Goal: Task Accomplishment & Management: Manage account settings

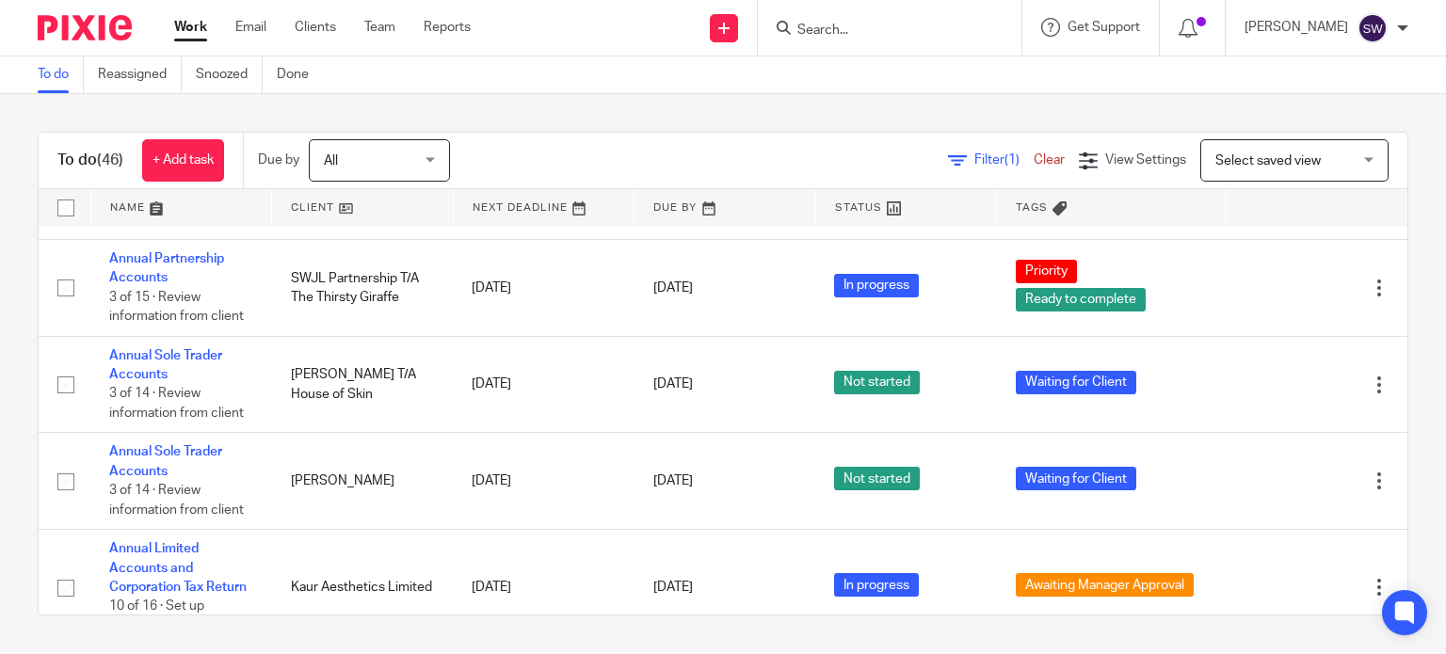
scroll to position [1224, 0]
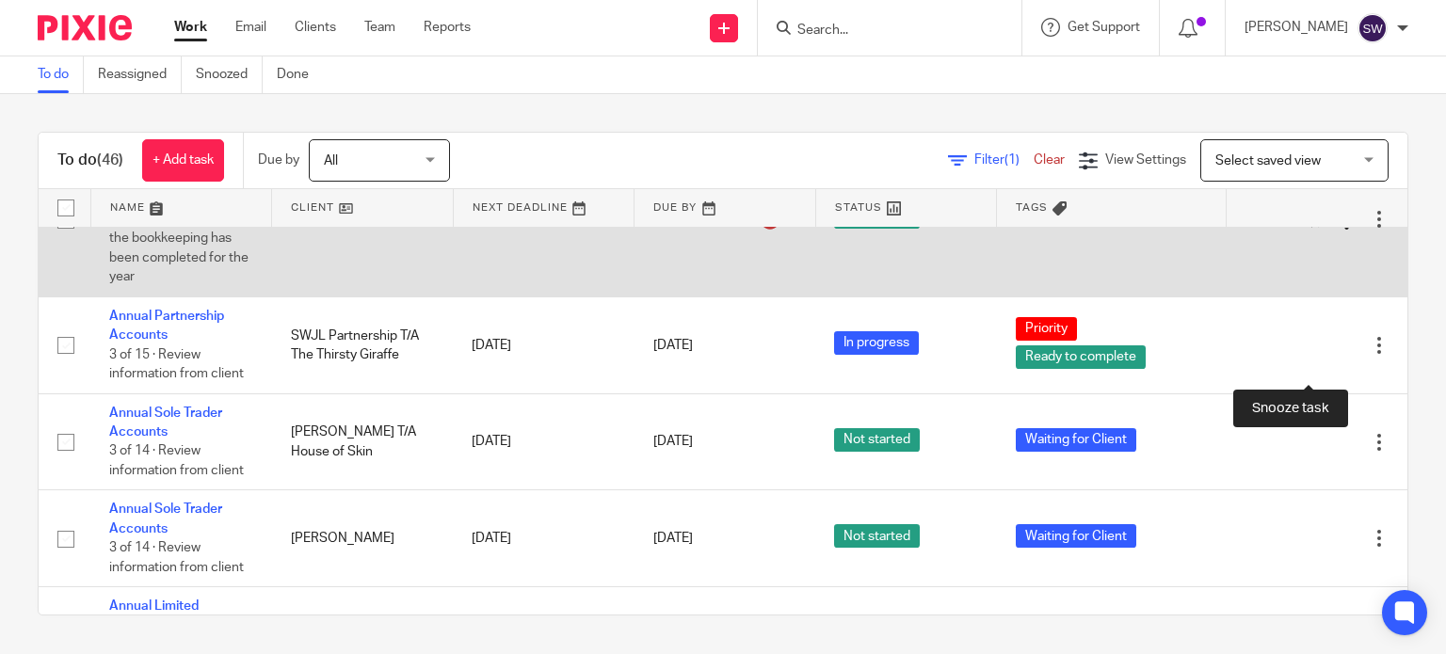
click at [1337, 230] on div at bounding box center [1346, 220] width 19 height 19
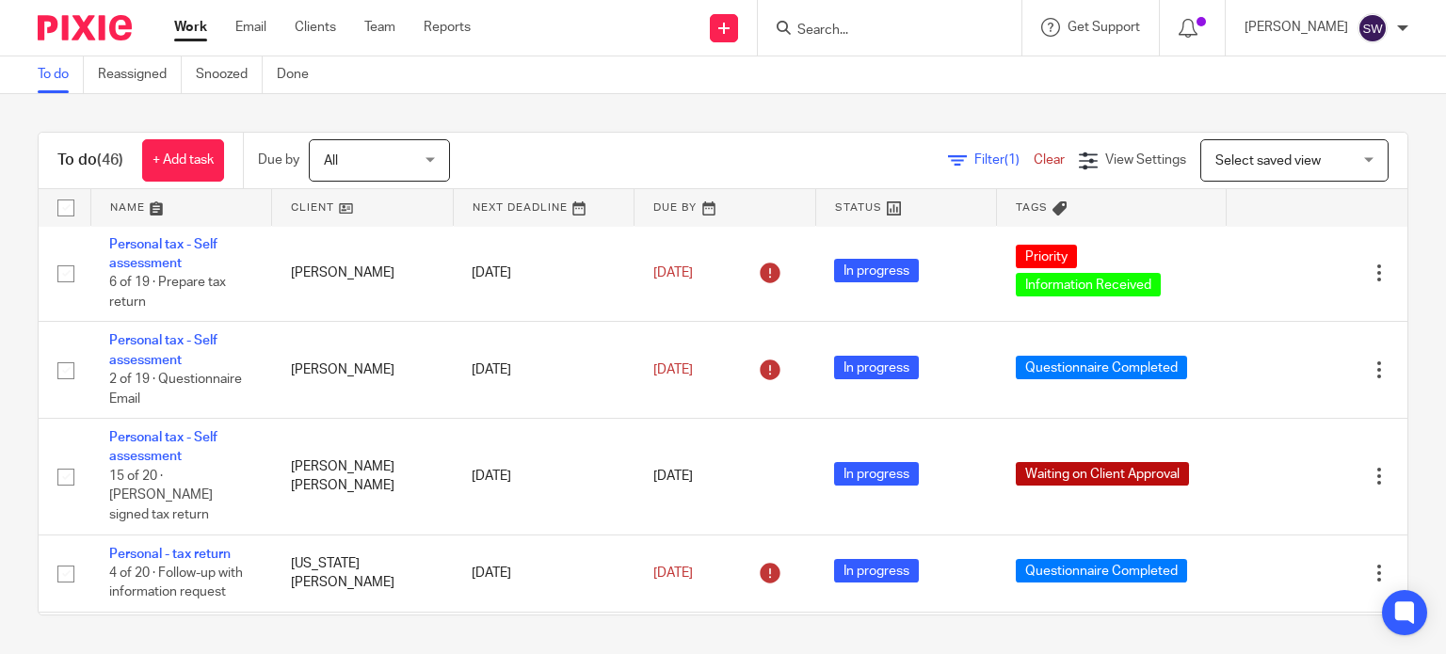
scroll to position [2730, 0]
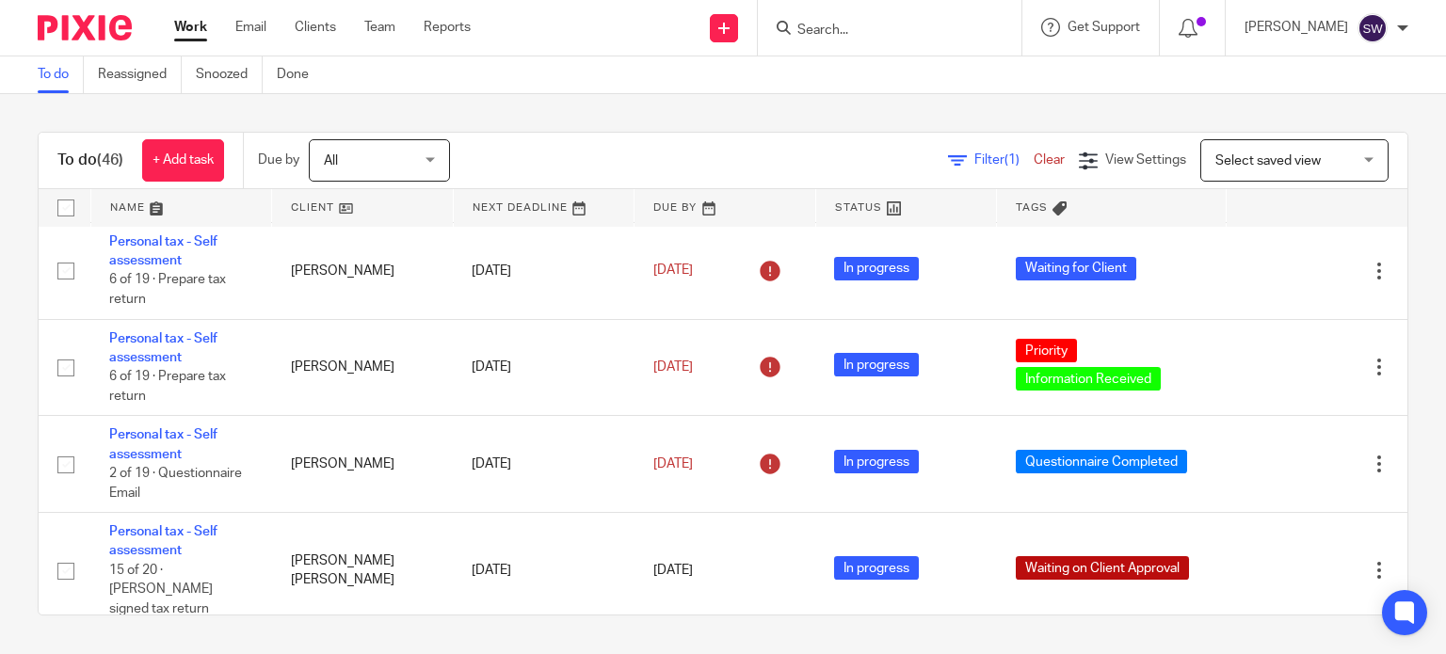
click at [163, 93] on link "Personal tax - Self assessment" at bounding box center [163, 77] width 108 height 32
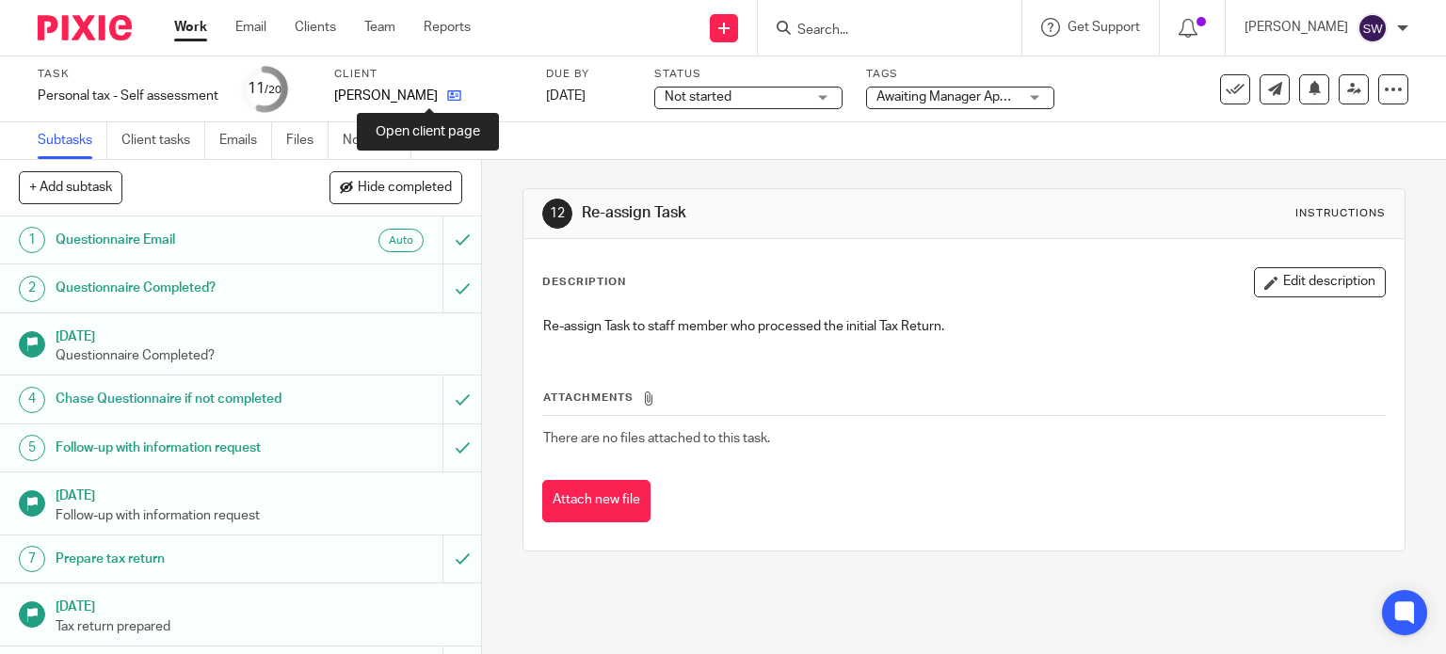
click at [447, 92] on icon at bounding box center [454, 95] width 14 height 14
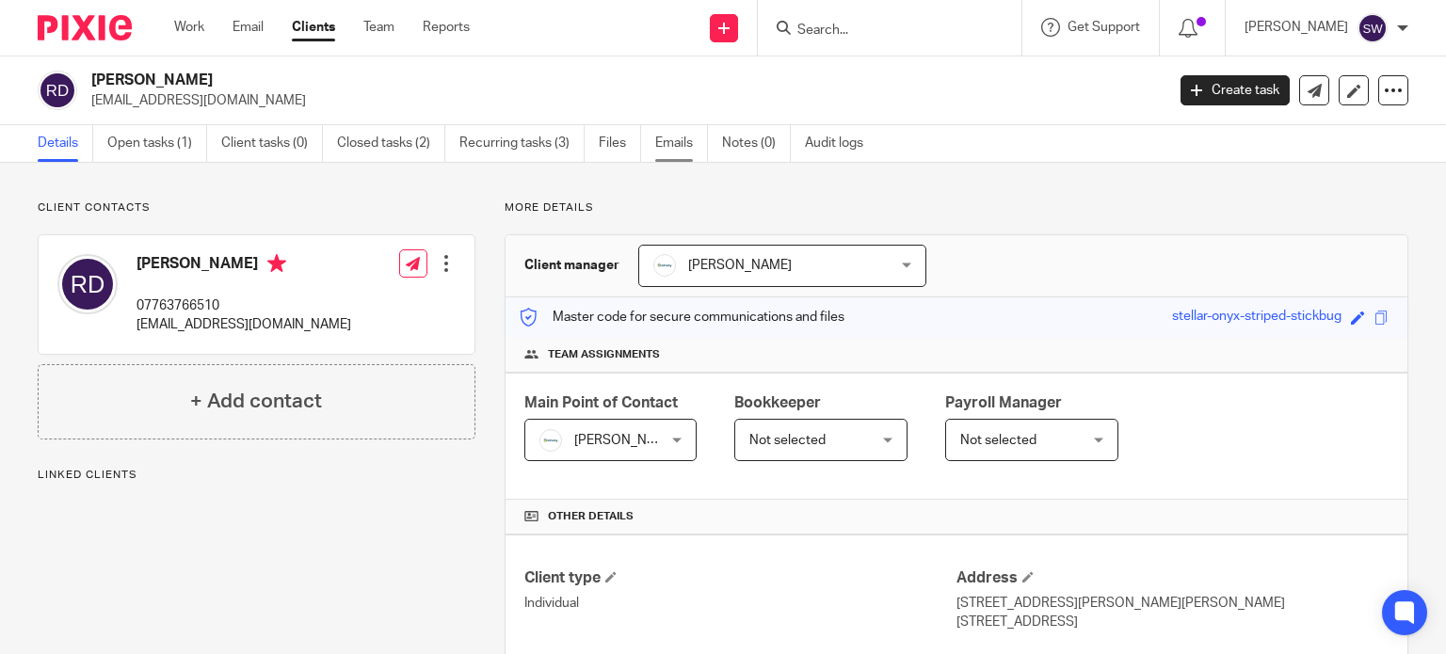
click at [659, 135] on link "Emails" at bounding box center [681, 143] width 53 height 37
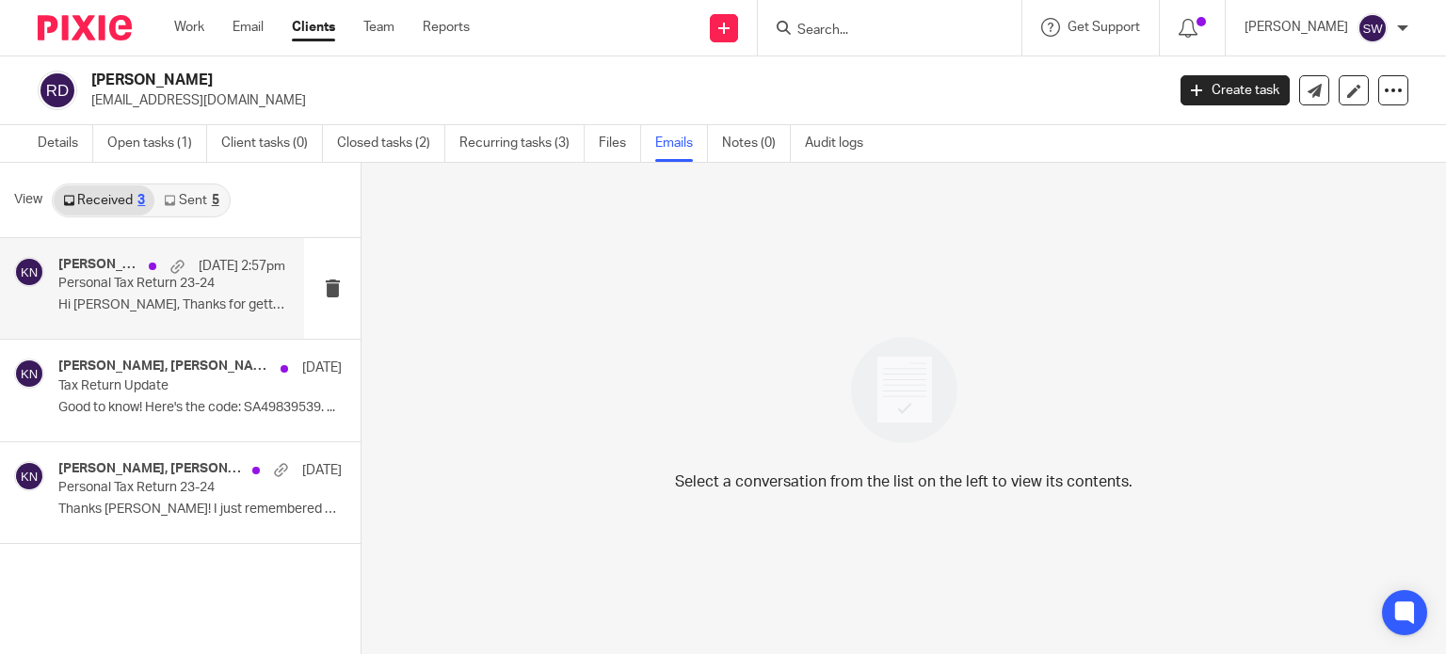
click at [83, 289] on p "Personal Tax Return 23-24" at bounding box center [149, 284] width 182 height 16
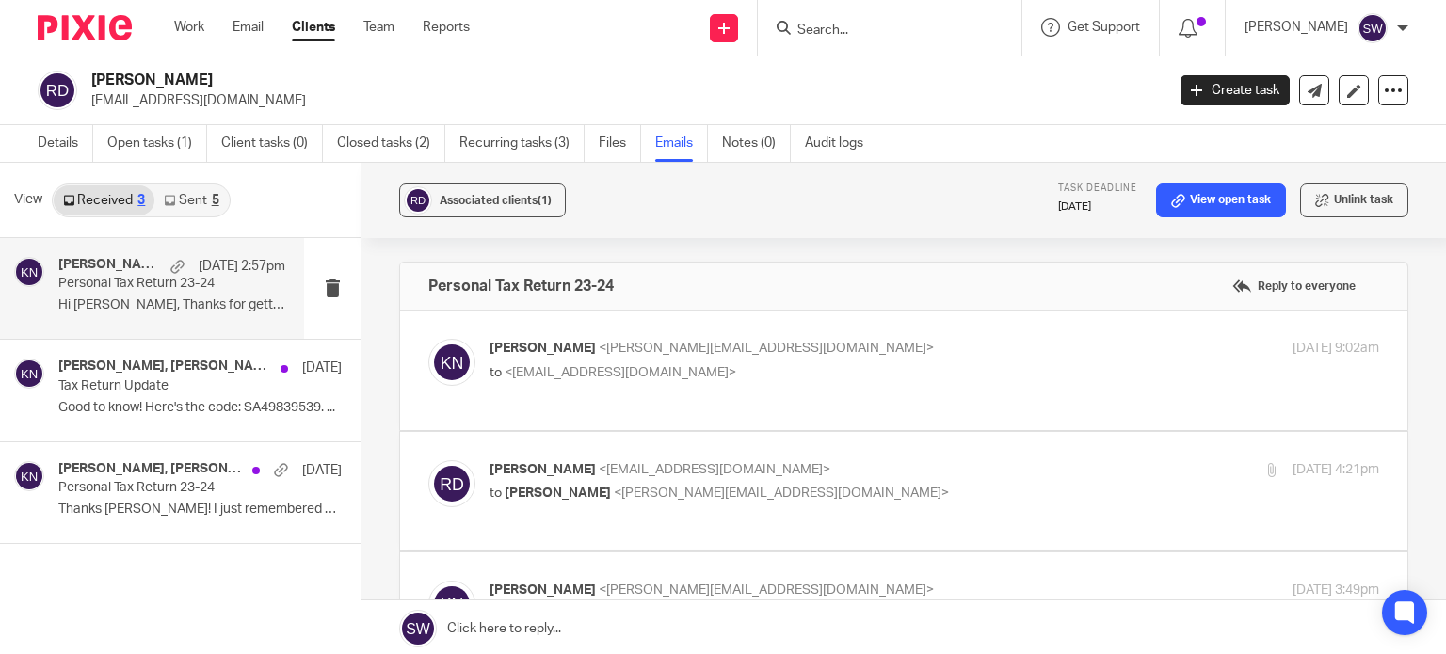
click at [771, 363] on p "to <rob4588@gmail.com>" at bounding box center [785, 373] width 593 height 20
checkbox input "true"
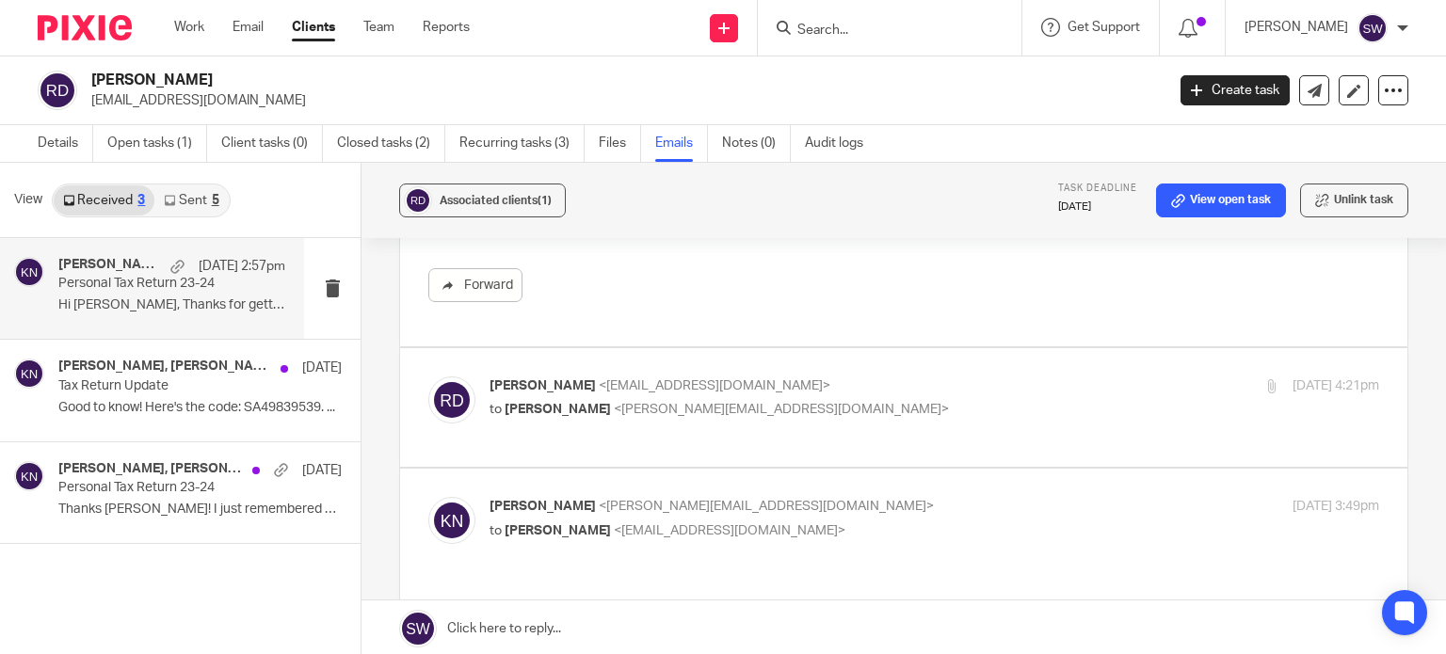
scroll to position [377, 0]
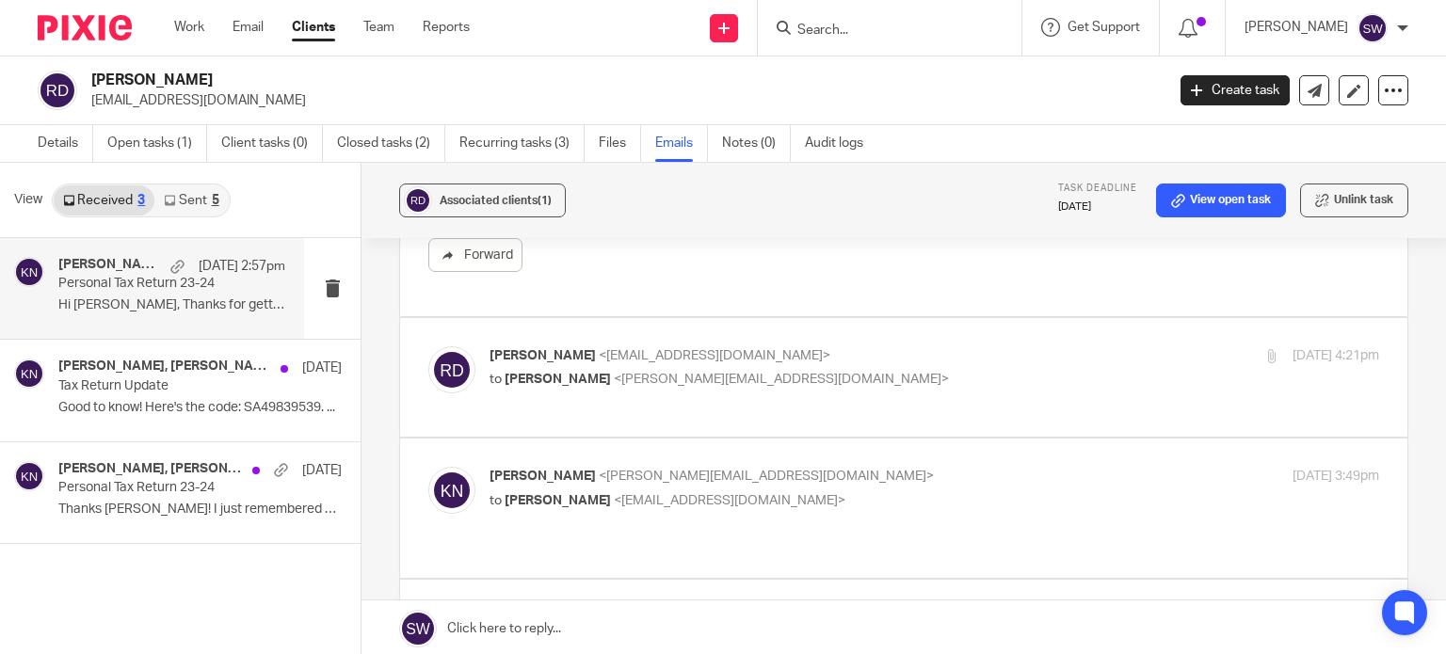
click at [771, 361] on p "Robert Dixon <rob4588@gmail.com>" at bounding box center [785, 356] width 593 height 20
checkbox input "true"
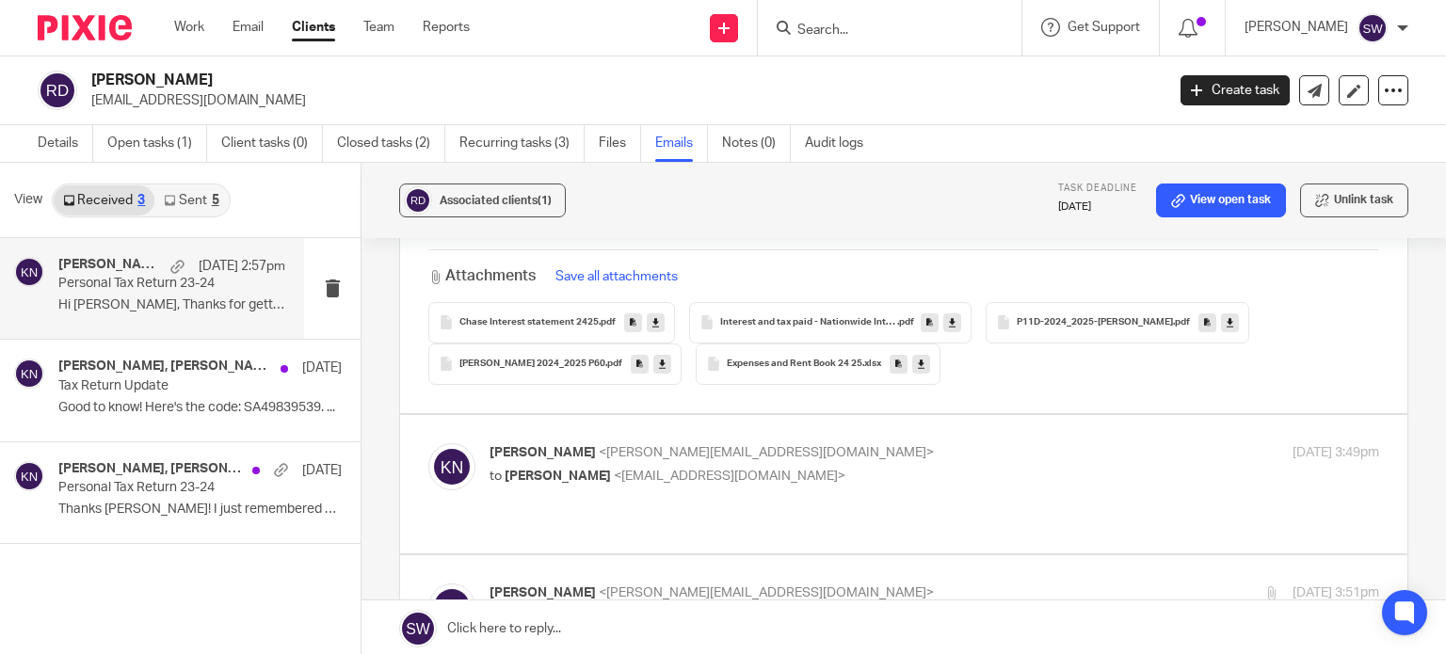
scroll to position [1035, 0]
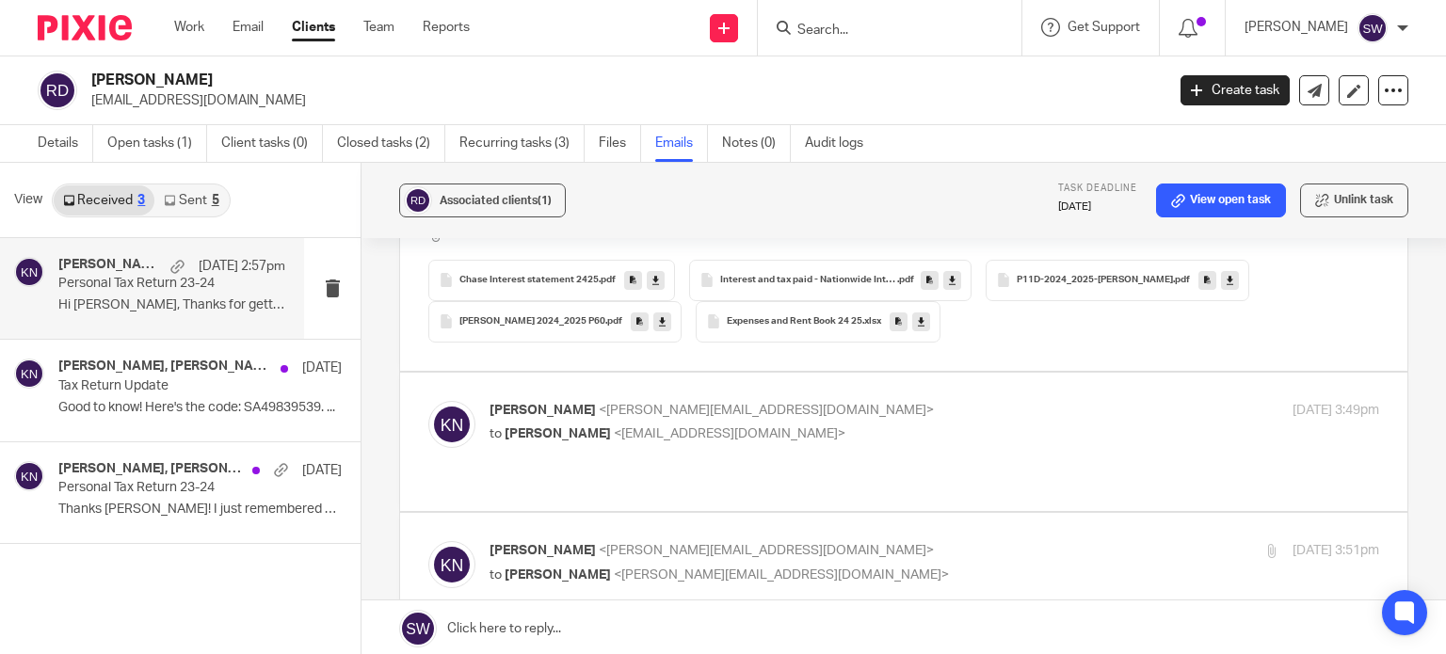
click at [754, 433] on p "to Robert Dixon <rob4588@gmail.com>" at bounding box center [785, 435] width 593 height 20
checkbox input "true"
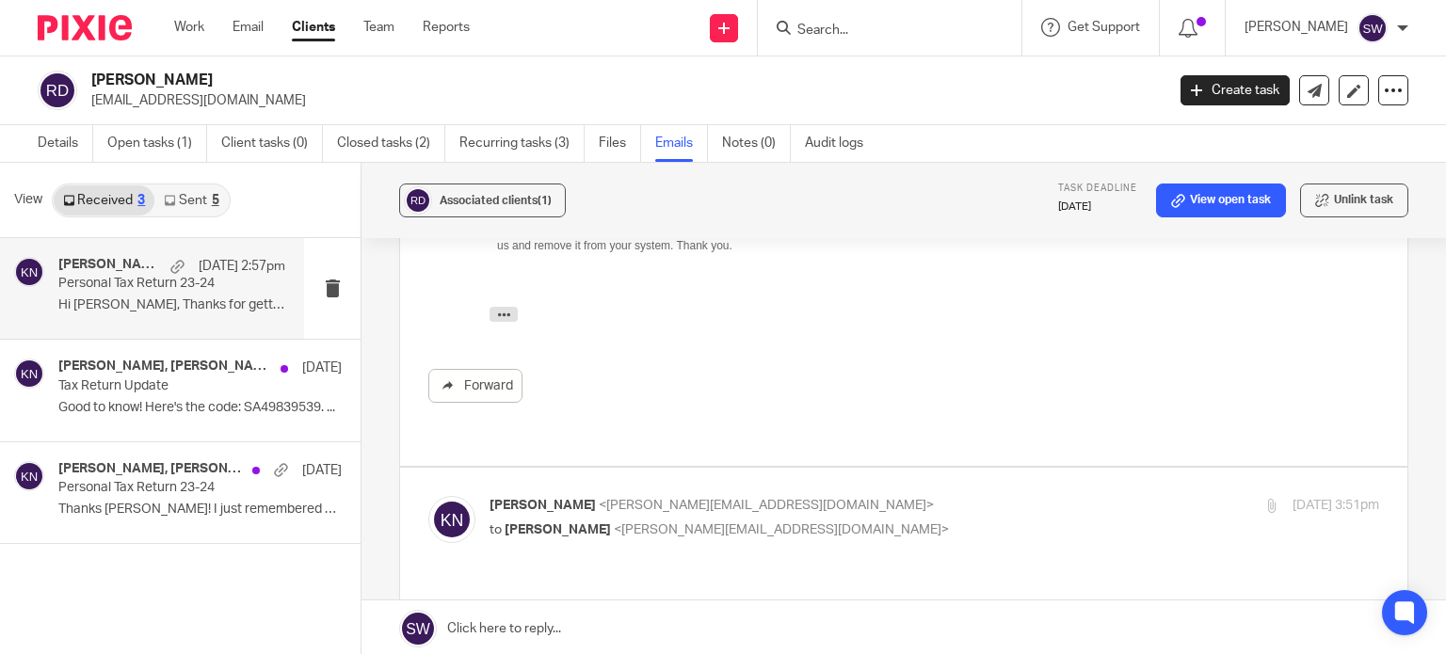
scroll to position [1788, 0]
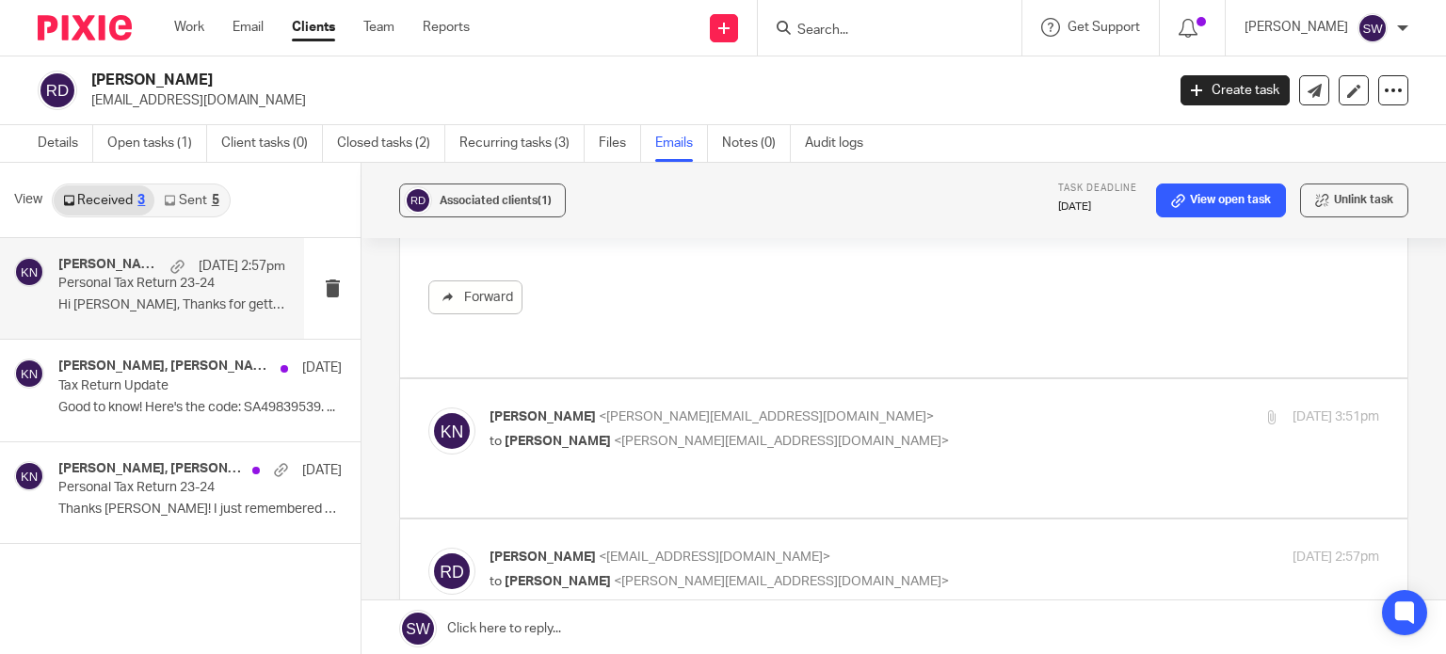
click at [839, 432] on p "to Sarah Wills <sarah@infinity-accounting.co.uk>" at bounding box center [785, 442] width 593 height 20
checkbox input "true"
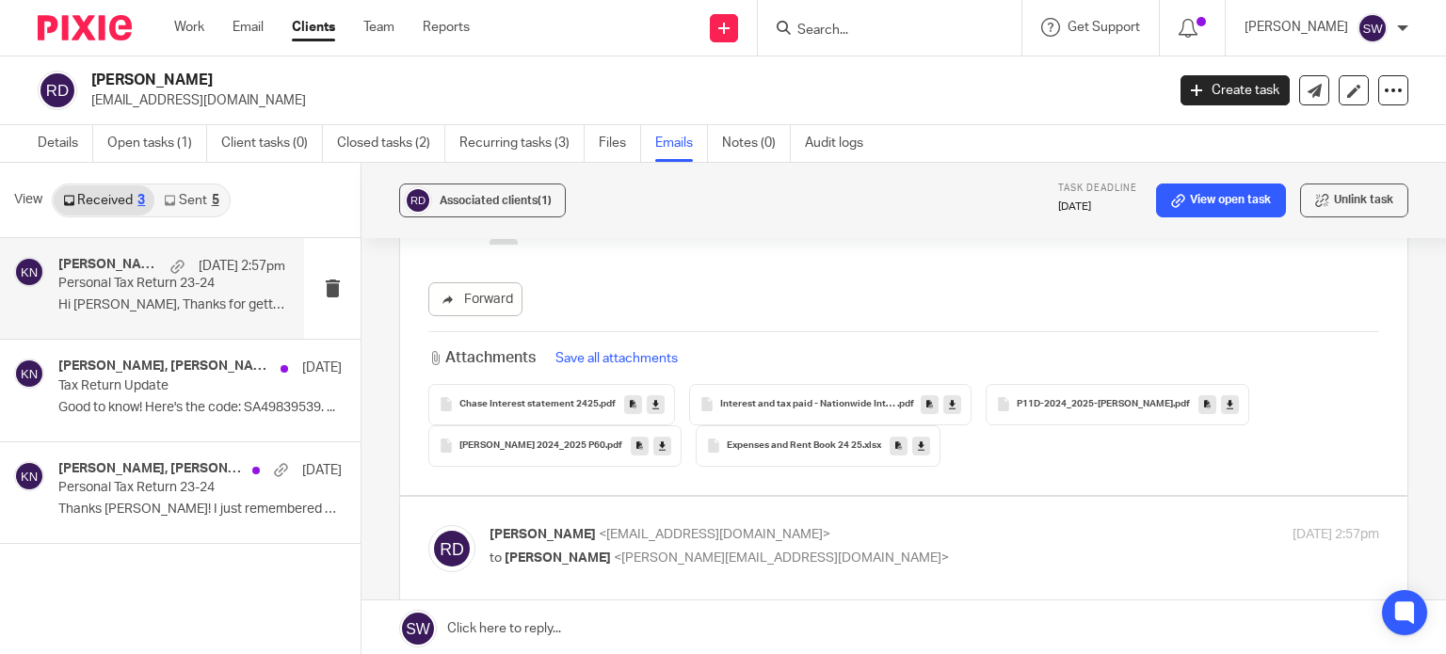
scroll to position [2636, 0]
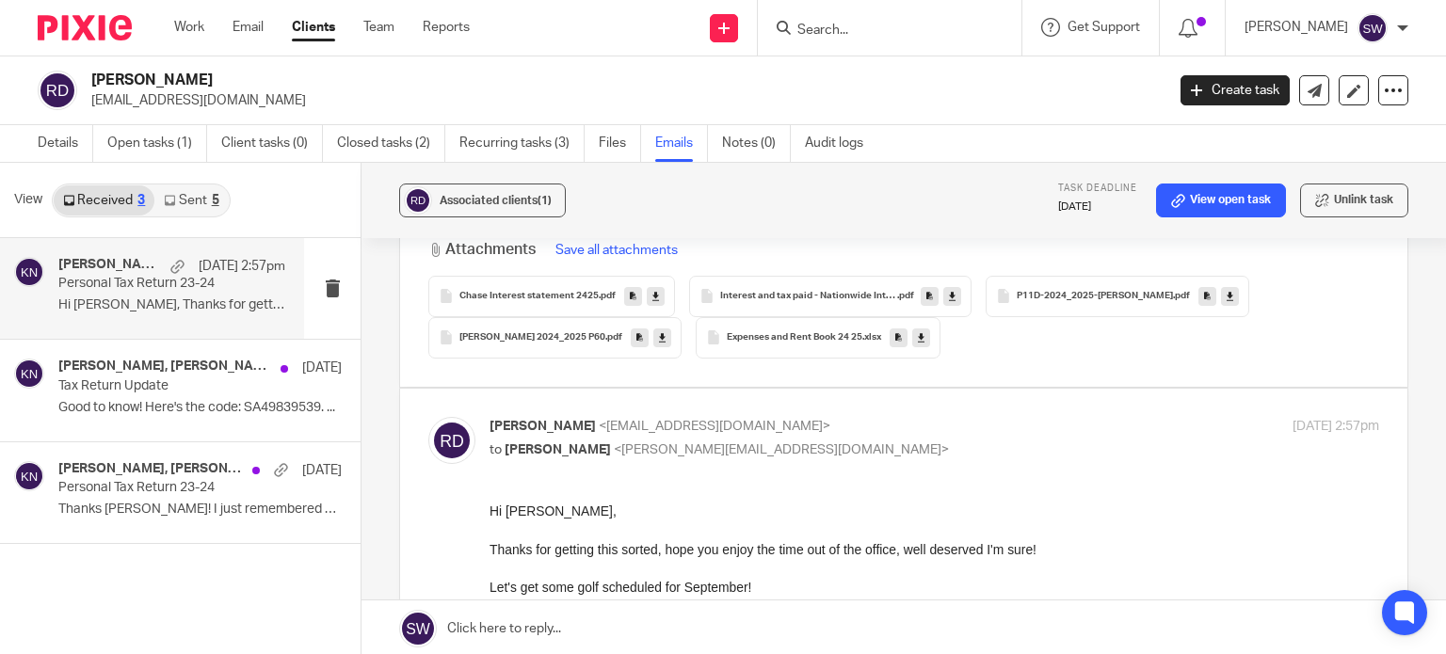
click at [836, 441] on p "to Karl Newman <karl@infinity-accounting.co.uk>" at bounding box center [785, 451] width 593 height 20
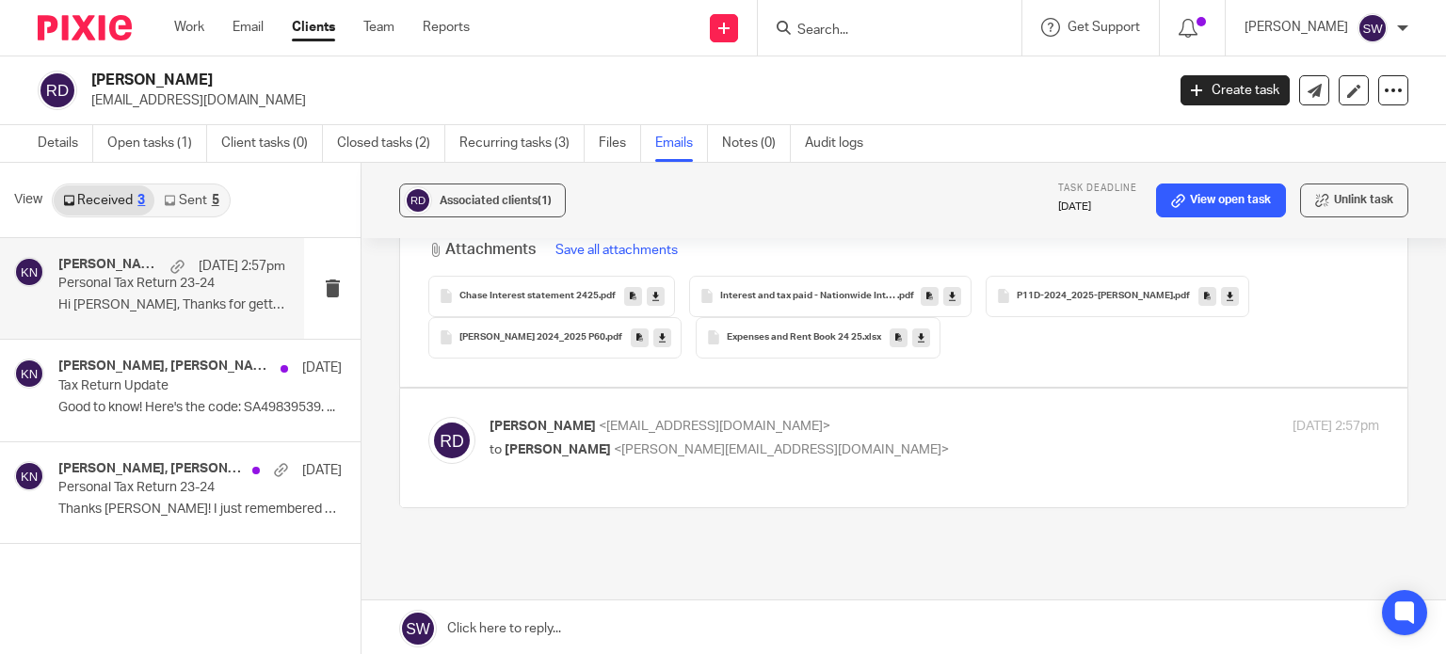
click at [836, 441] on p "to Karl Newman <karl@infinity-accounting.co.uk>" at bounding box center [785, 451] width 593 height 20
checkbox input "true"
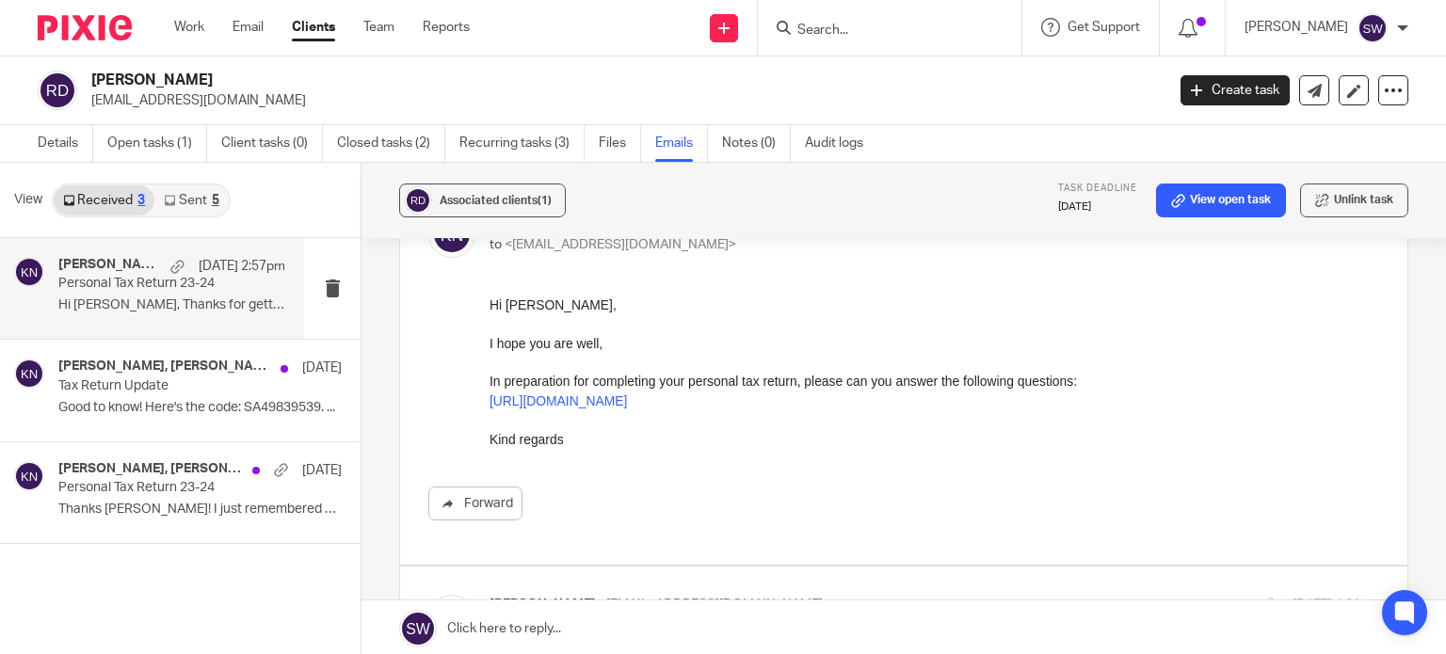
scroll to position [94, 0]
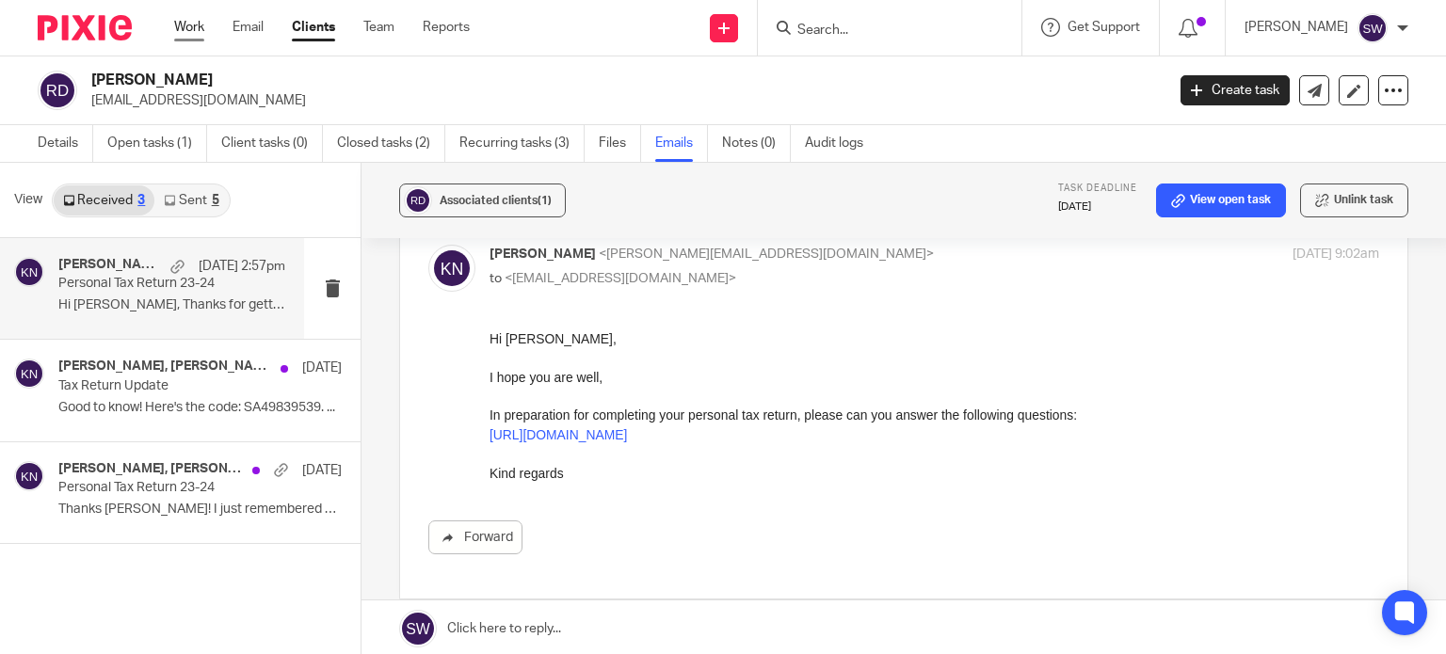
click at [187, 26] on link "Work" at bounding box center [189, 27] width 30 height 19
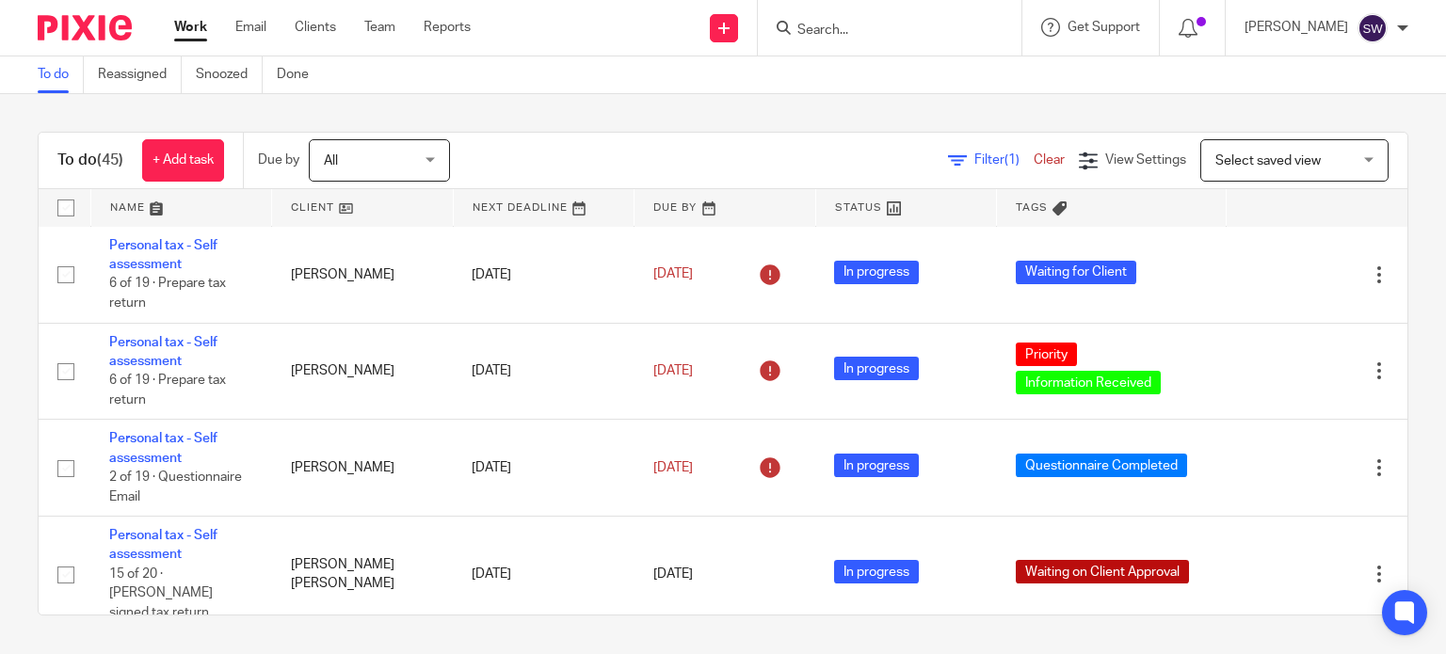
scroll to position [2730, 0]
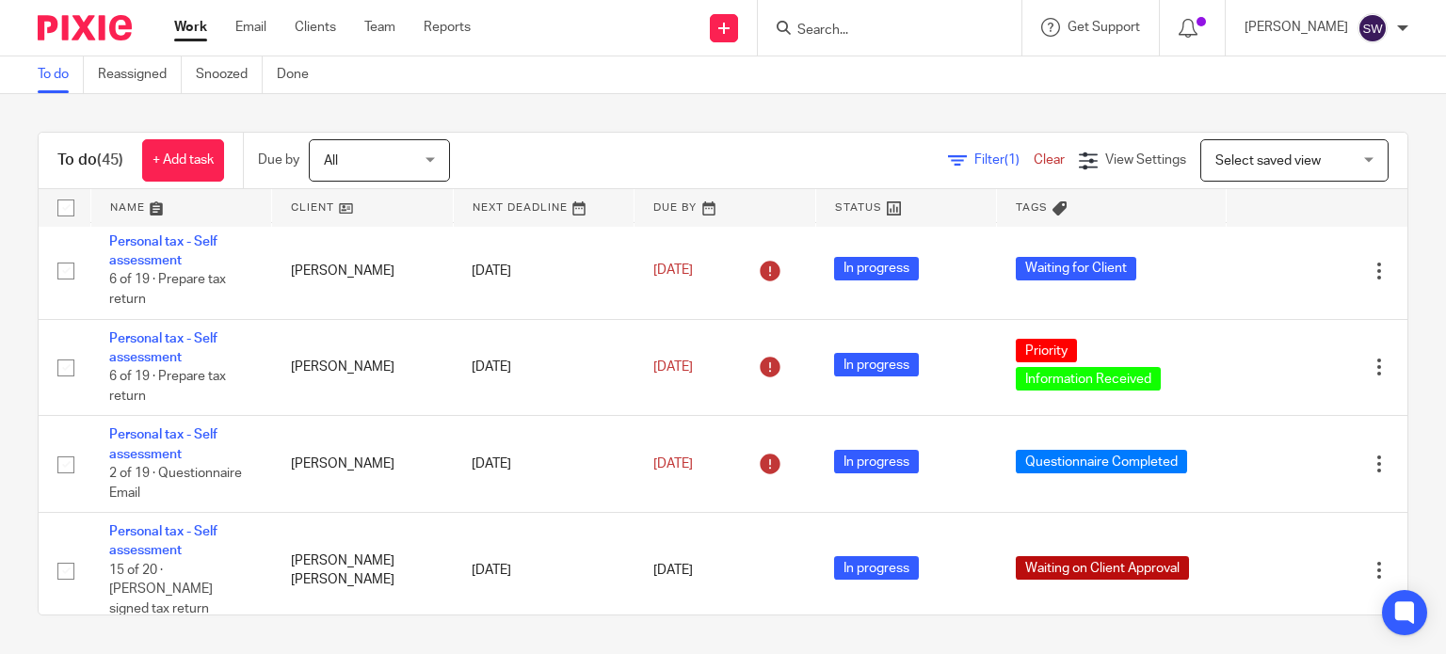
click at [189, 93] on link "Personal tax - Self assessment" at bounding box center [163, 77] width 108 height 32
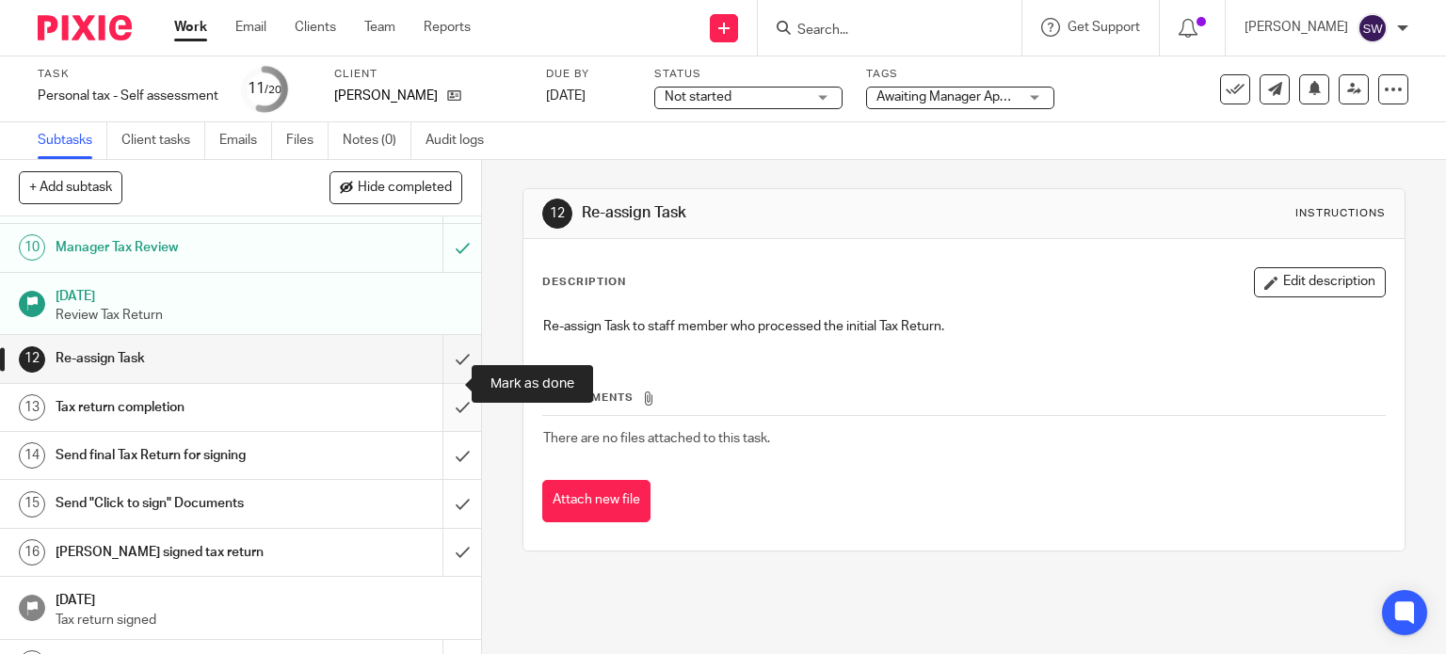
scroll to position [471, 0]
click at [441, 356] on input "submit" at bounding box center [240, 358] width 481 height 47
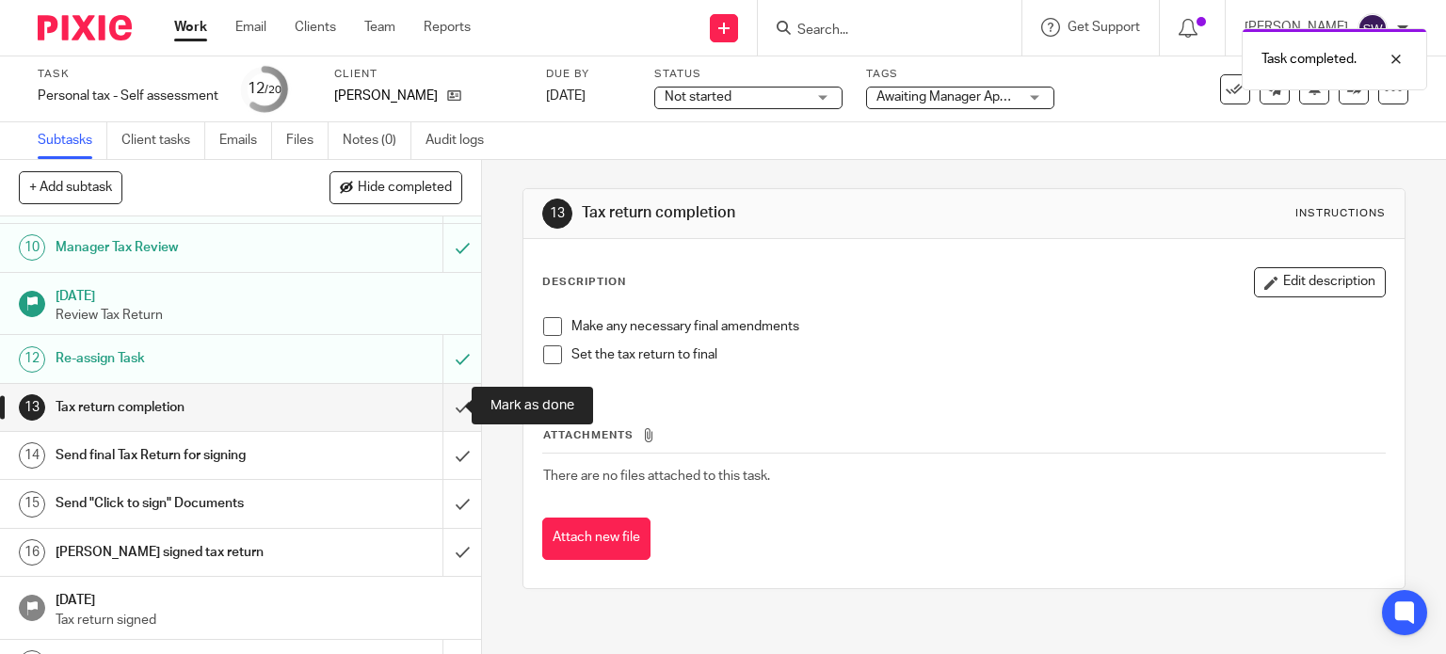
scroll to position [597, 0]
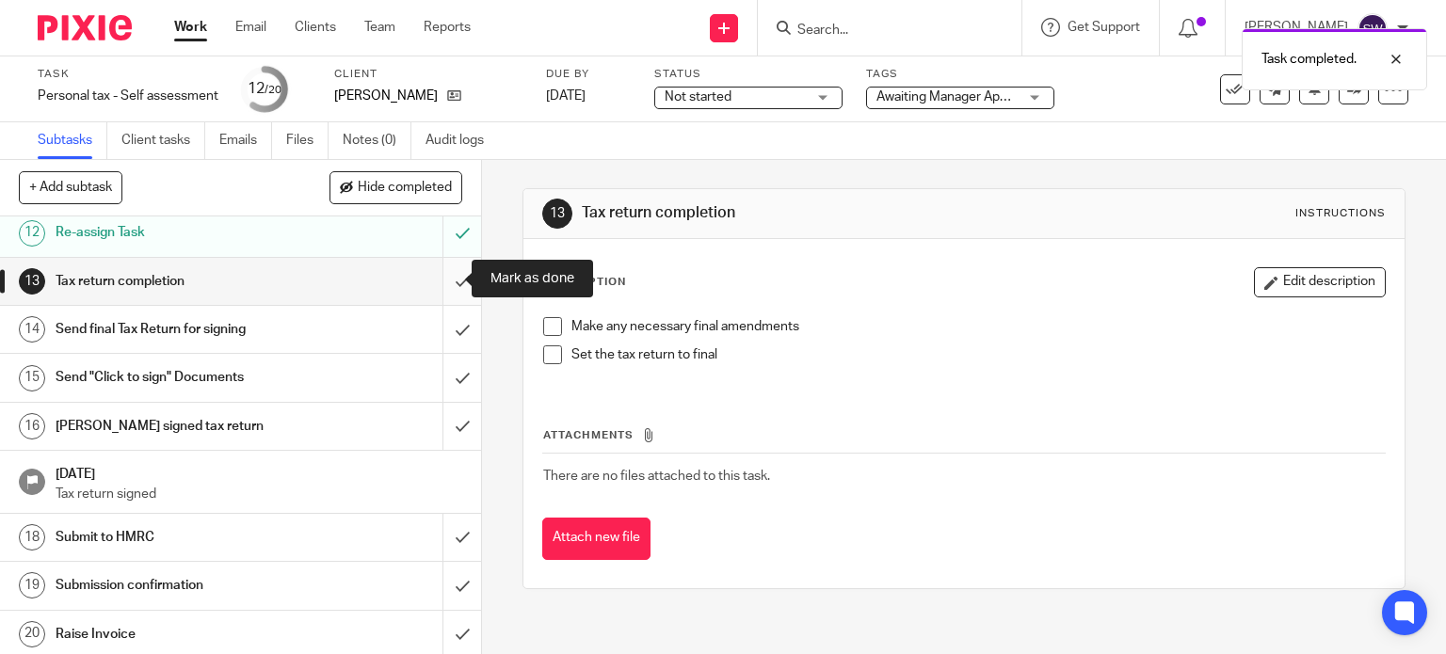
click at [444, 281] on input "submit" at bounding box center [240, 281] width 481 height 47
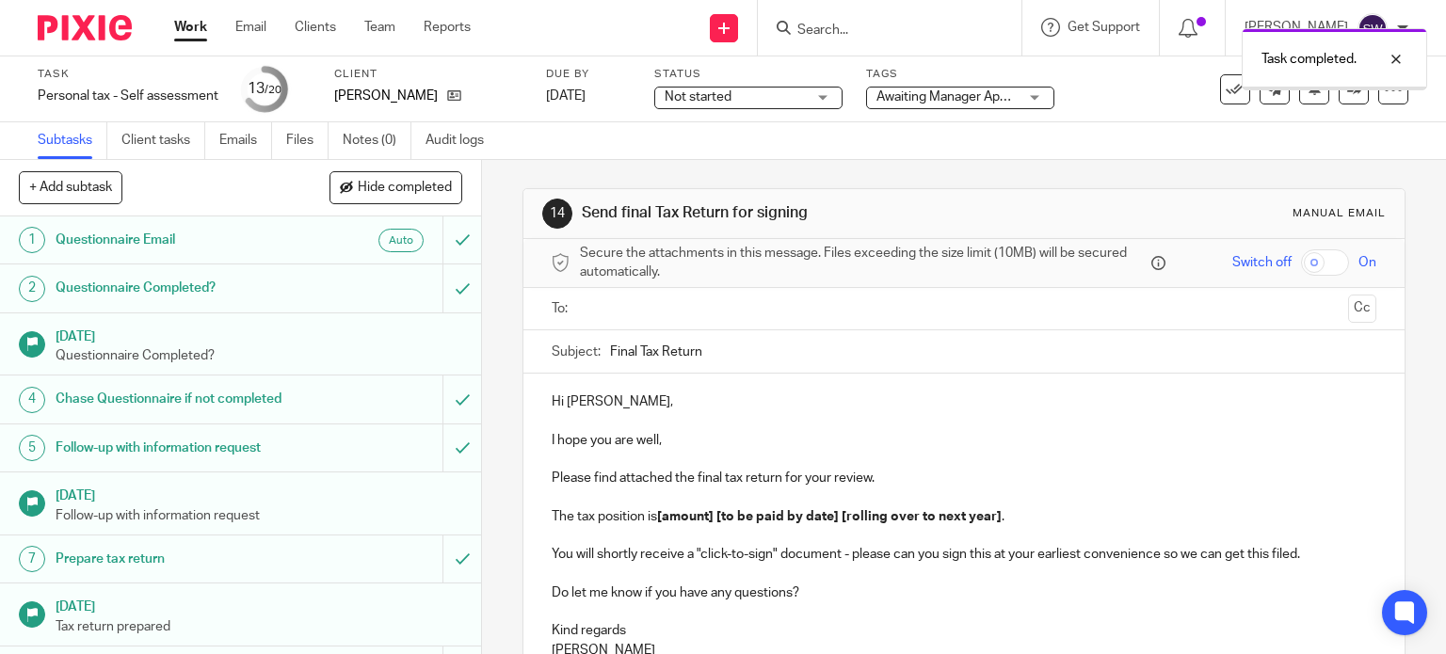
scroll to position [597, 0]
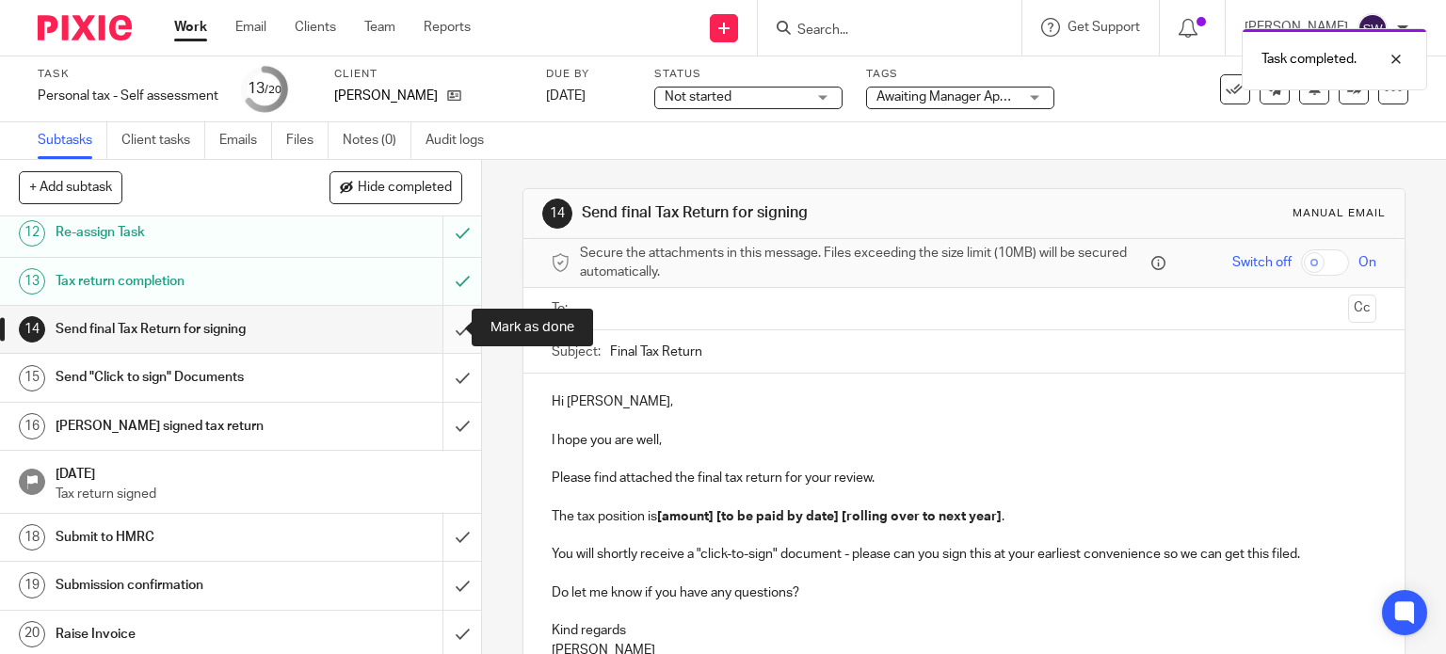
click at [448, 322] on input "submit" at bounding box center [240, 329] width 481 height 47
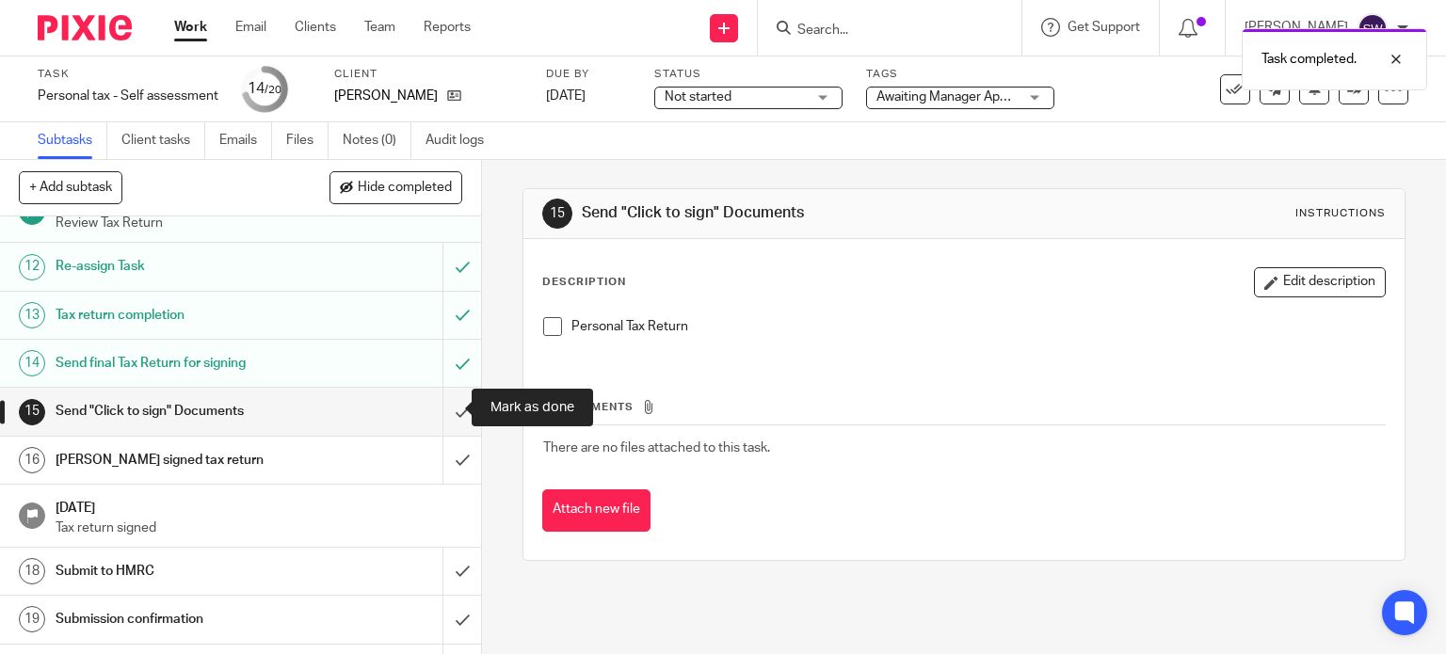
scroll to position [565, 0]
click at [441, 409] on input "submit" at bounding box center [240, 409] width 481 height 47
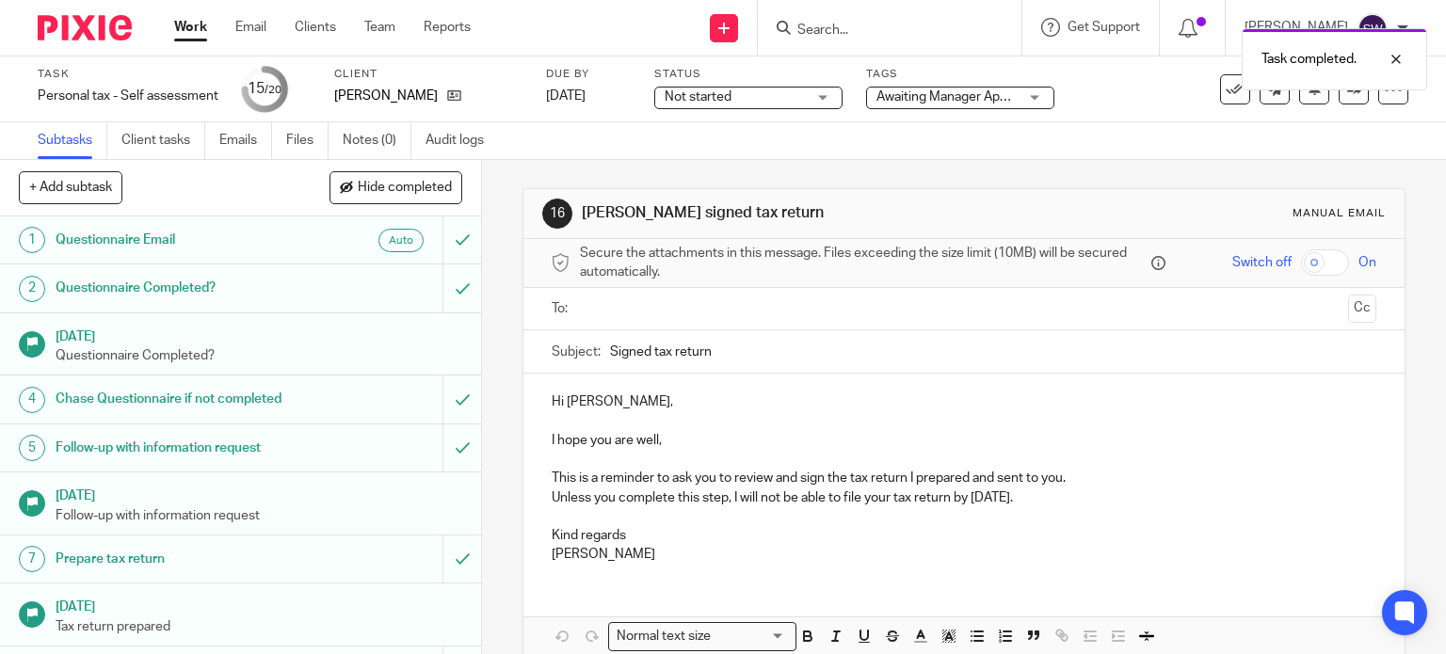
click at [751, 94] on span "Not started" at bounding box center [735, 98] width 141 height 20
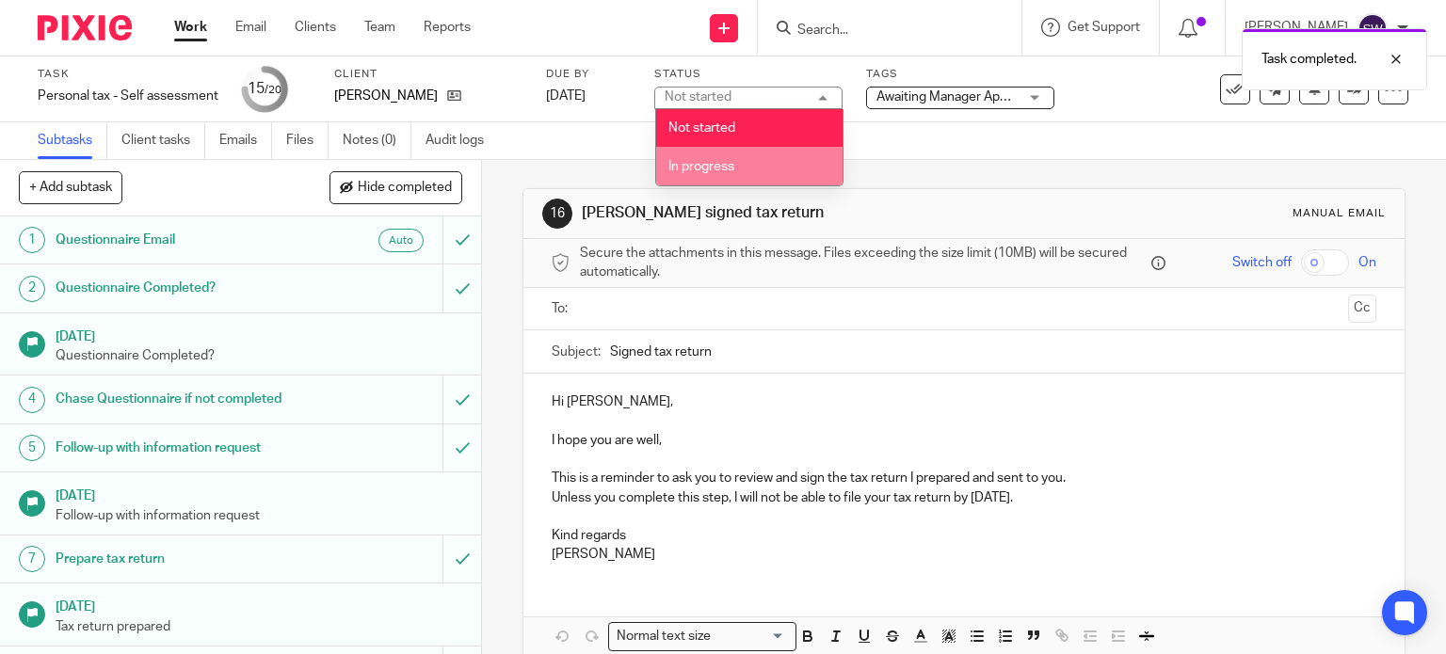
click at [738, 163] on li "In progress" at bounding box center [749, 166] width 186 height 39
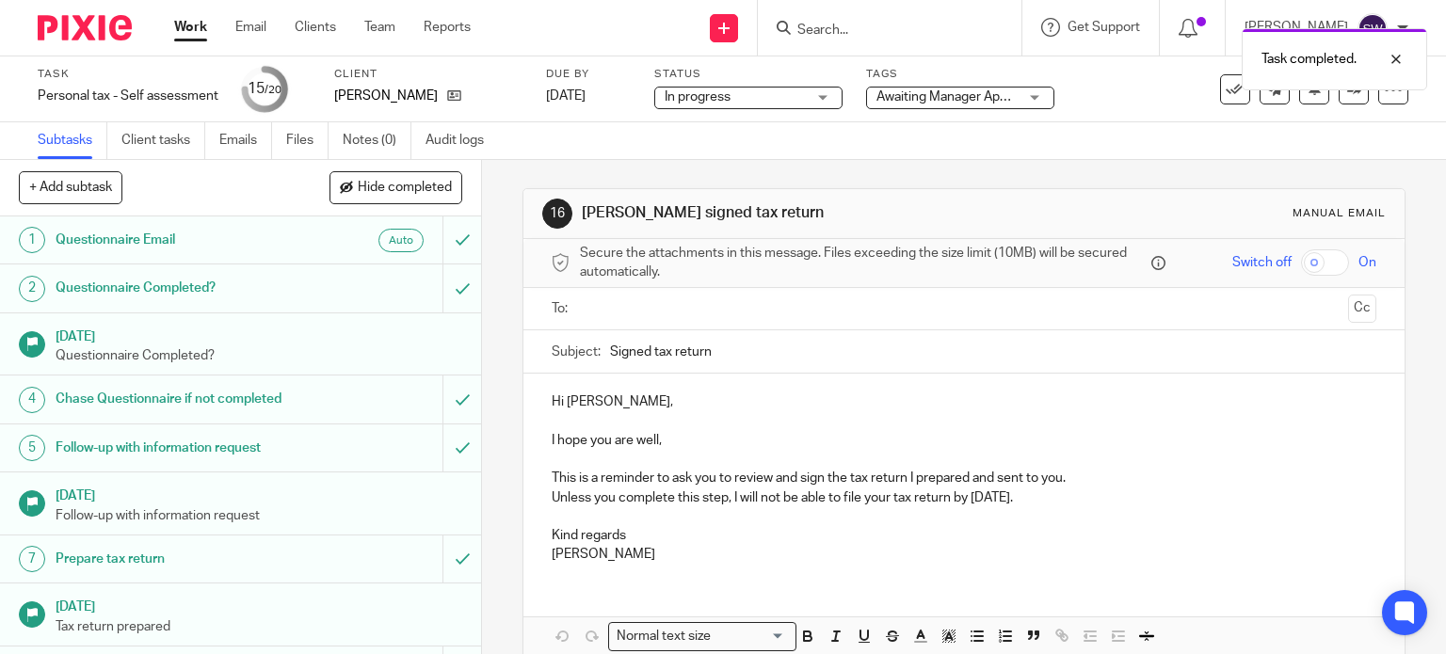
click at [938, 104] on span "Awaiting Manager Approval" at bounding box center [946, 98] width 141 height 20
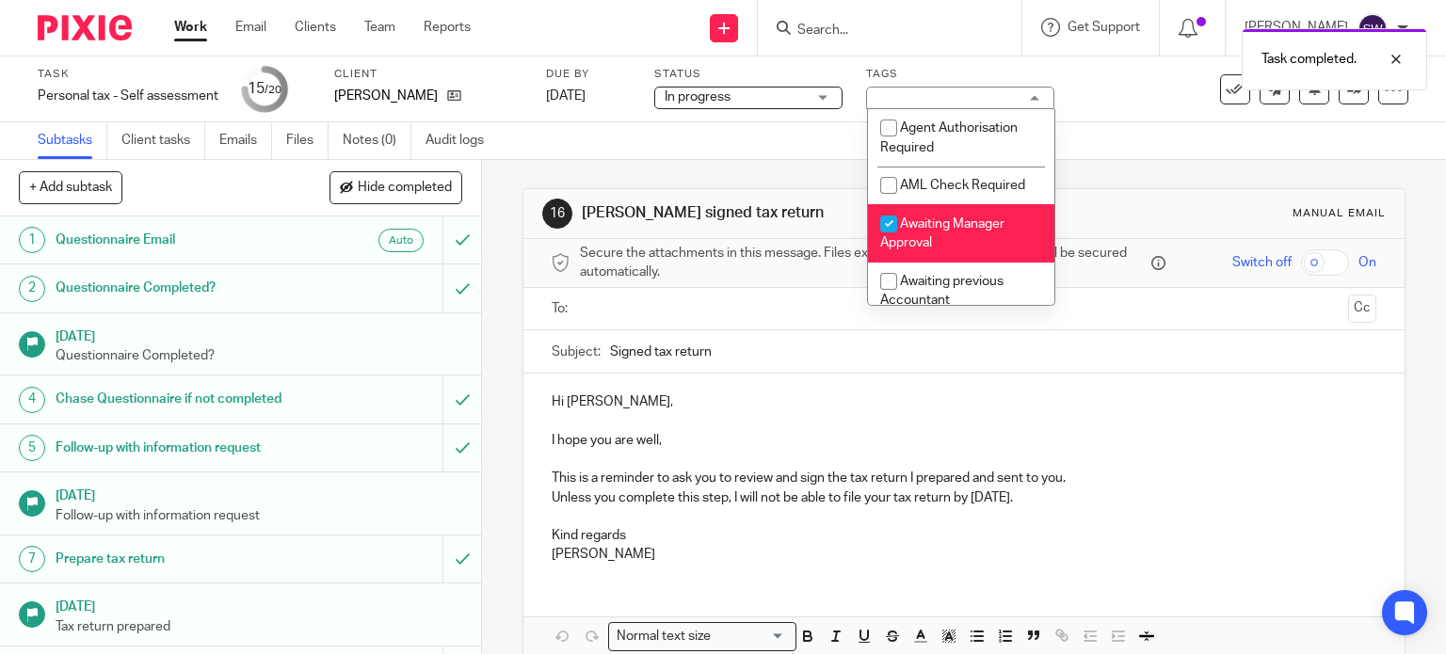
click at [904, 229] on input "checkbox" at bounding box center [889, 224] width 36 height 36
checkbox input "false"
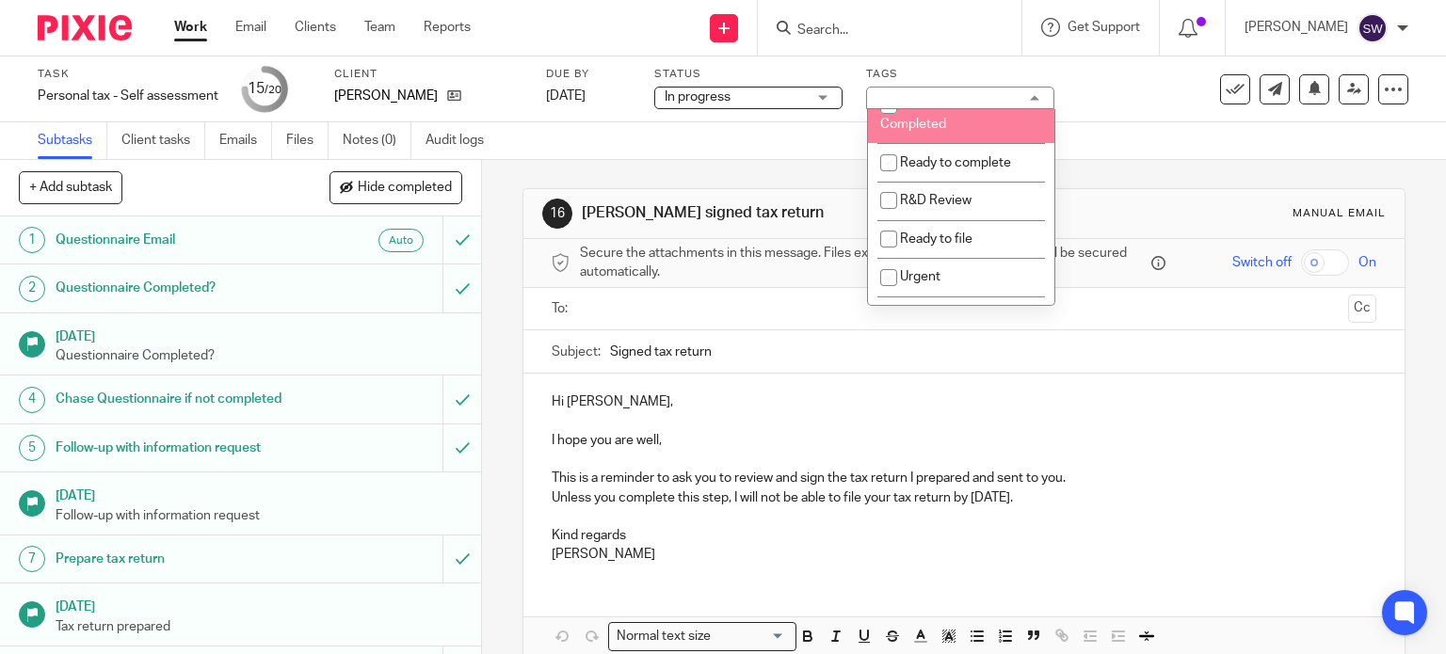
scroll to position [565, 0]
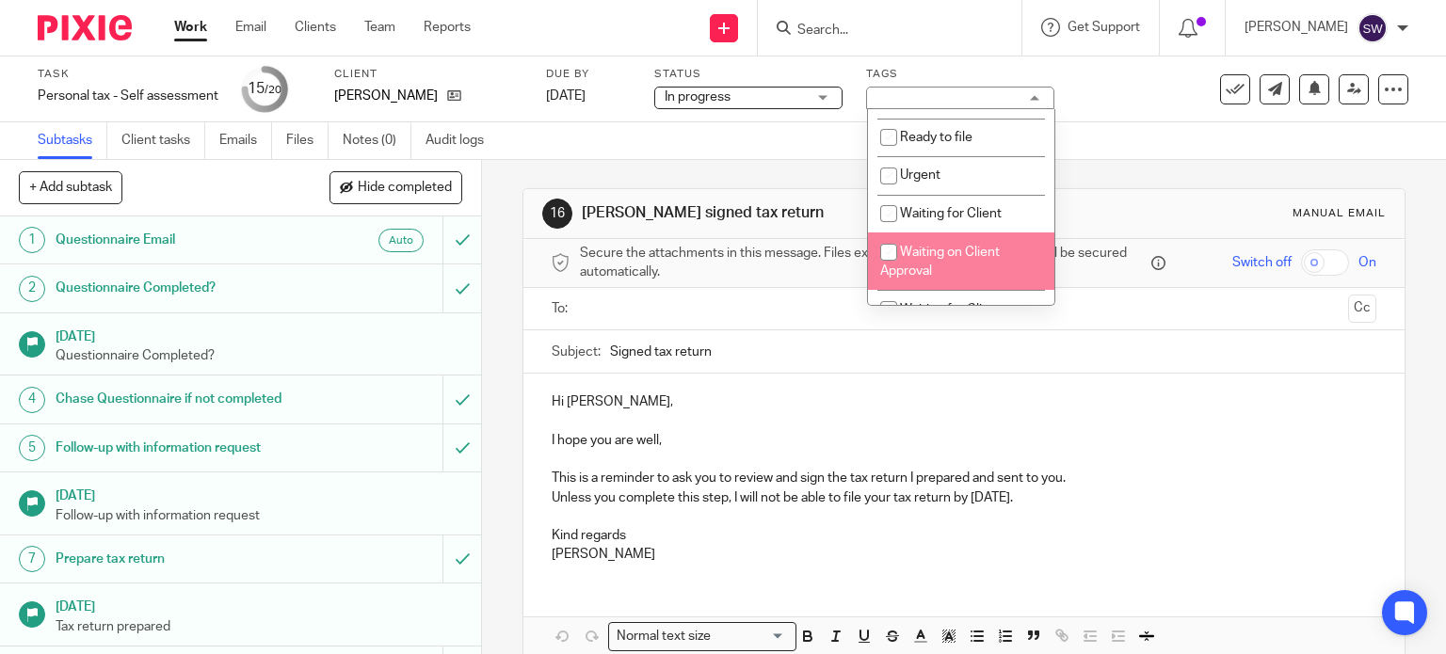
click at [904, 249] on input "checkbox" at bounding box center [889, 252] width 36 height 36
checkbox input "true"
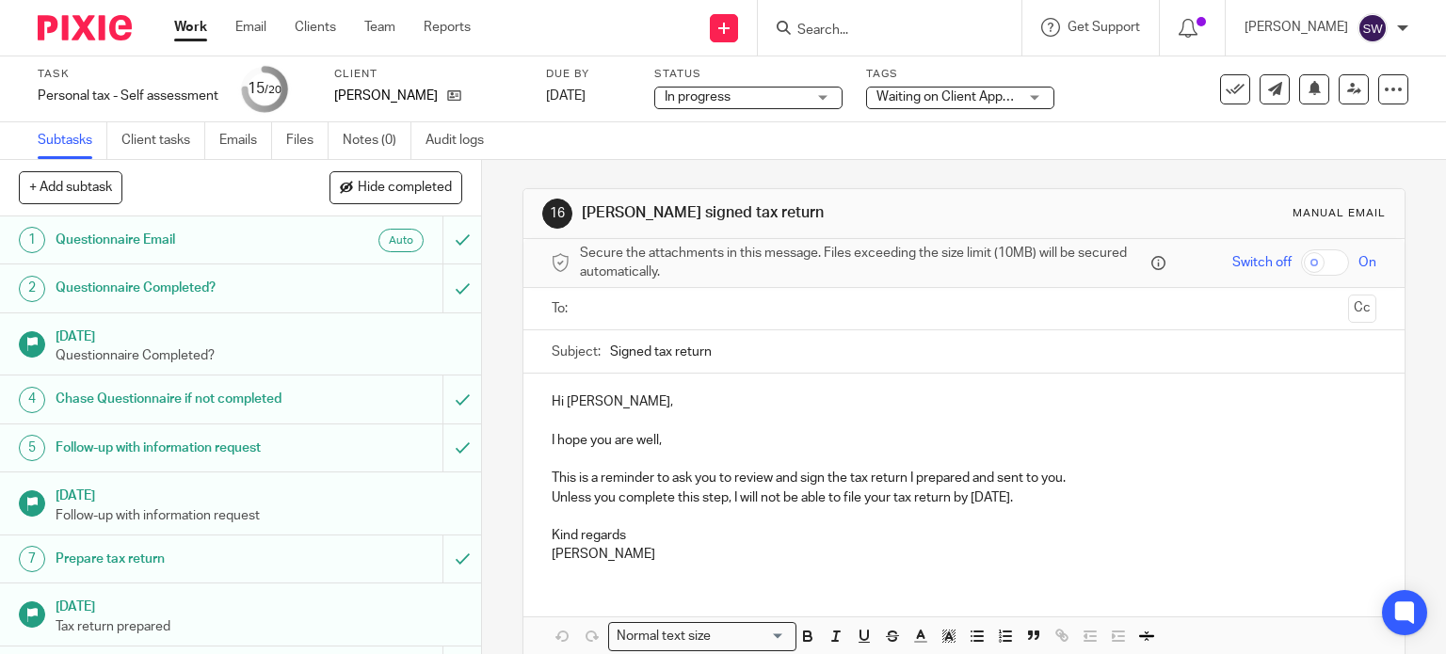
click at [165, 26] on div "Work Email Clients Team Reports Work Email Clients Team Reports Settings" at bounding box center [327, 28] width 344 height 56
click at [184, 26] on link "Work" at bounding box center [190, 27] width 33 height 19
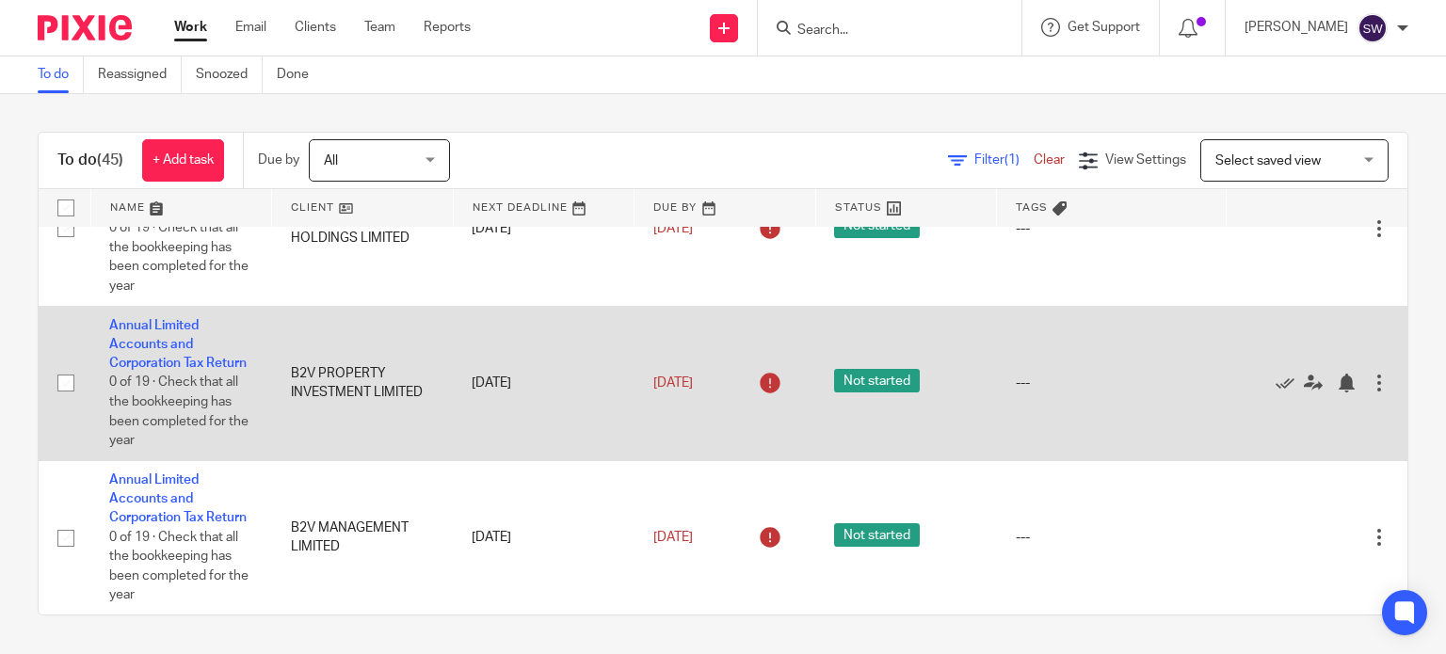
scroll to position [4572, 0]
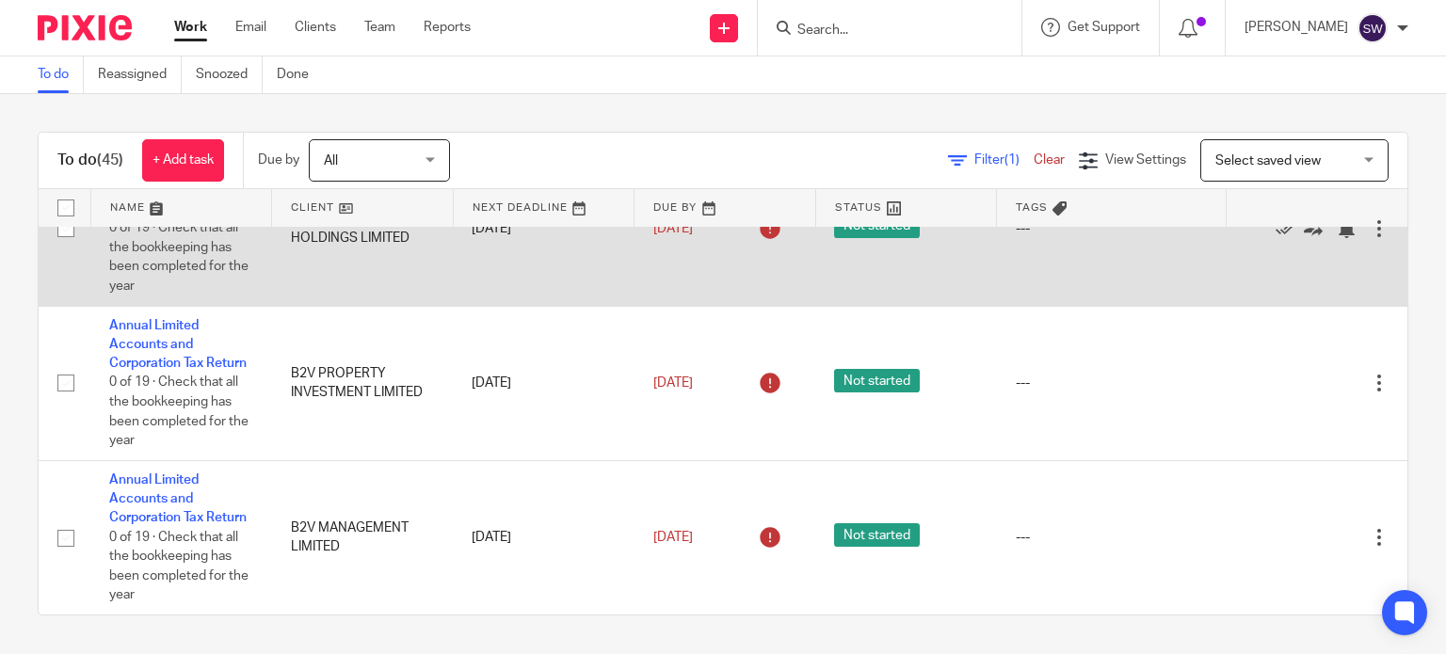
click at [173, 216] on link "Annual Limited Accounts and Corporation Tax Return" at bounding box center [177, 190] width 137 height 52
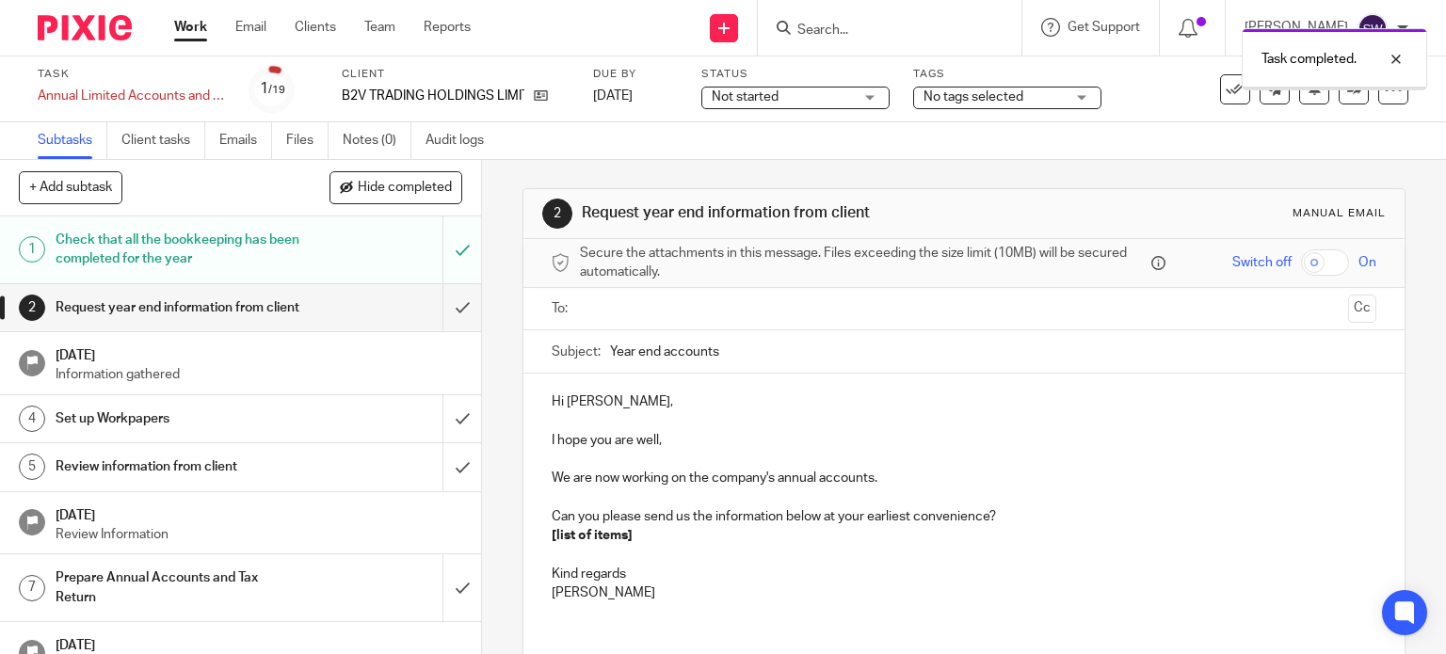
click at [441, 319] on input "submit" at bounding box center [240, 307] width 481 height 47
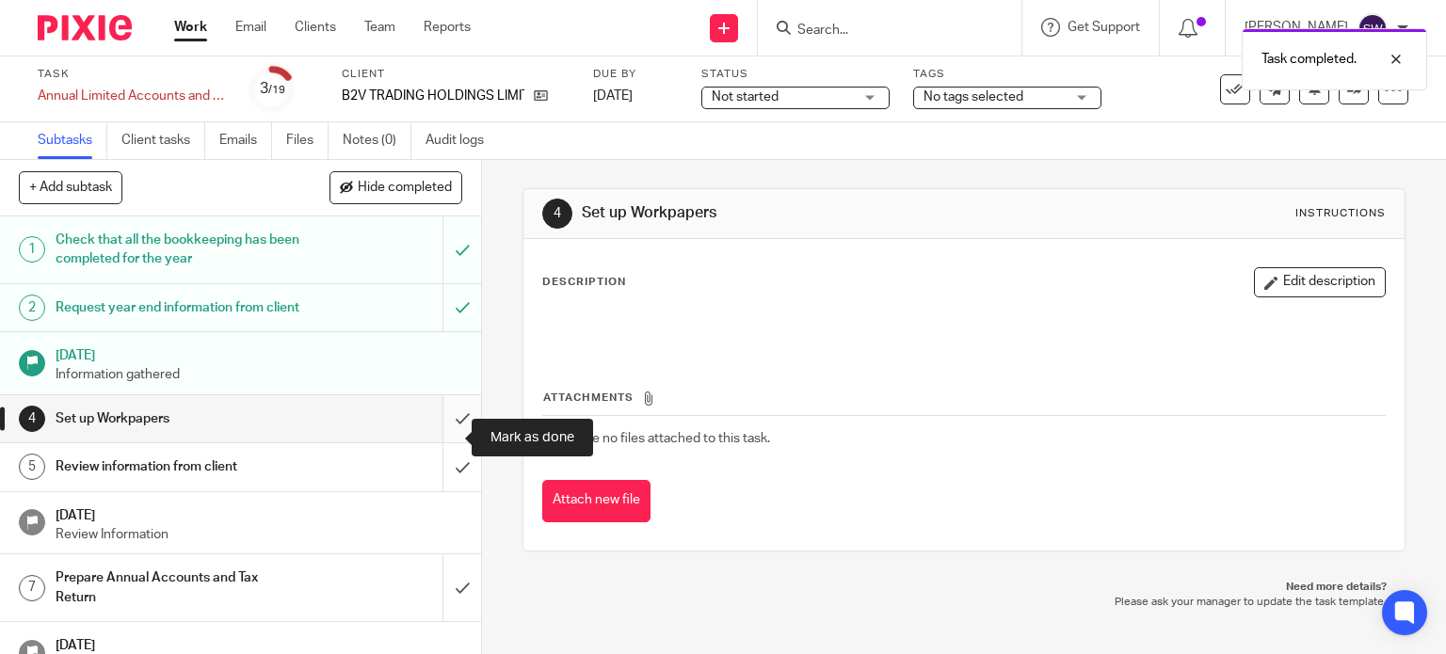
click at [441, 436] on input "submit" at bounding box center [240, 418] width 481 height 47
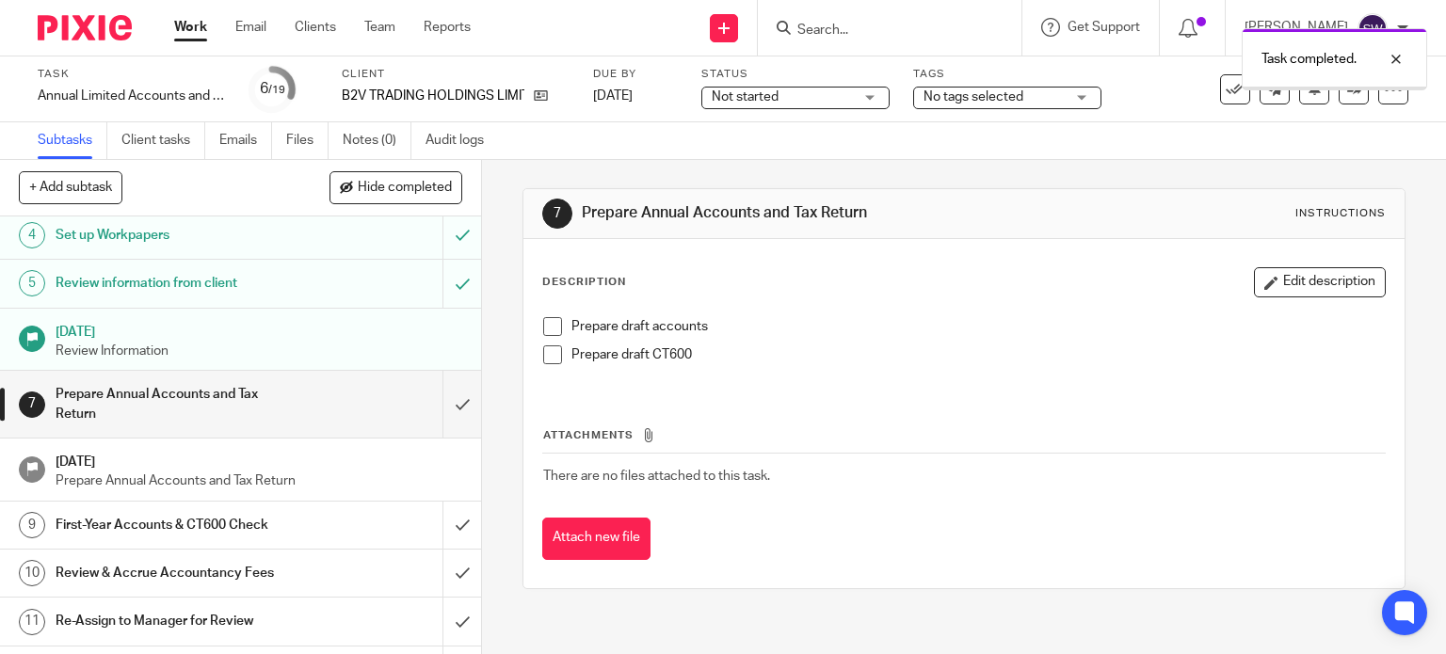
scroll to position [188, 0]
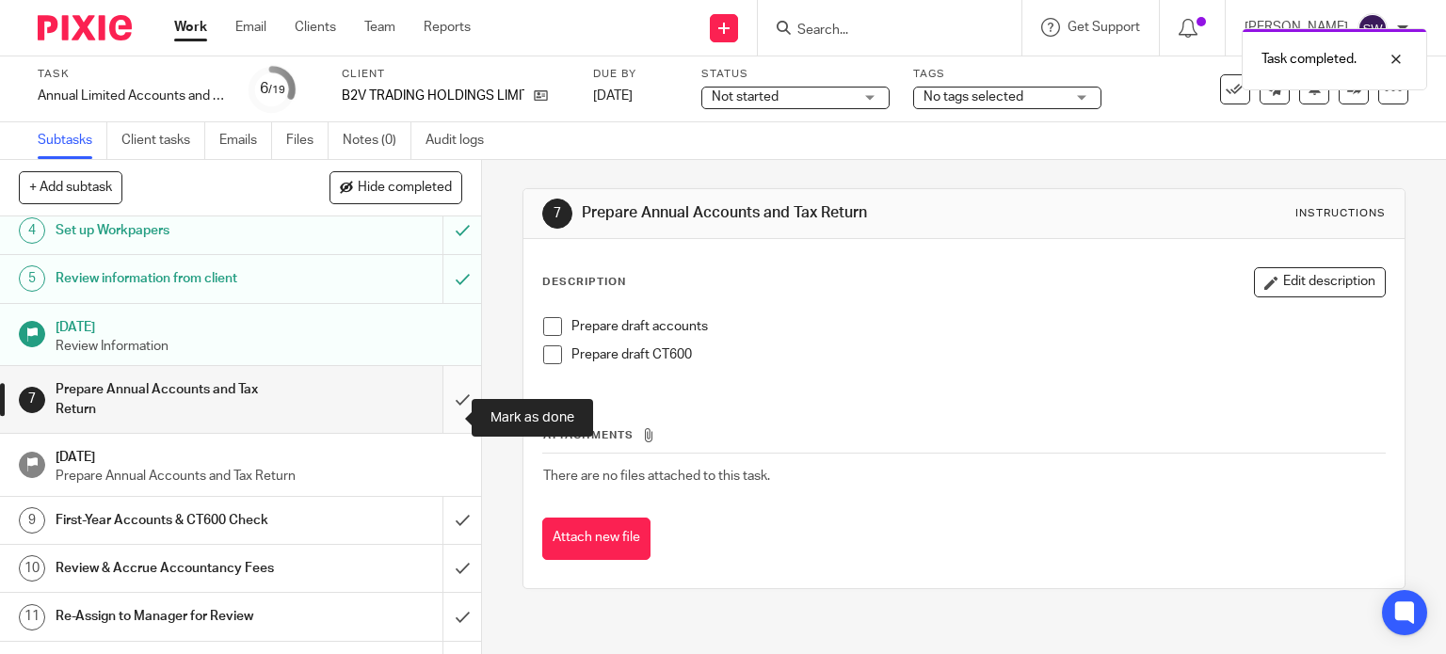
click at [450, 407] on input "submit" at bounding box center [240, 399] width 481 height 67
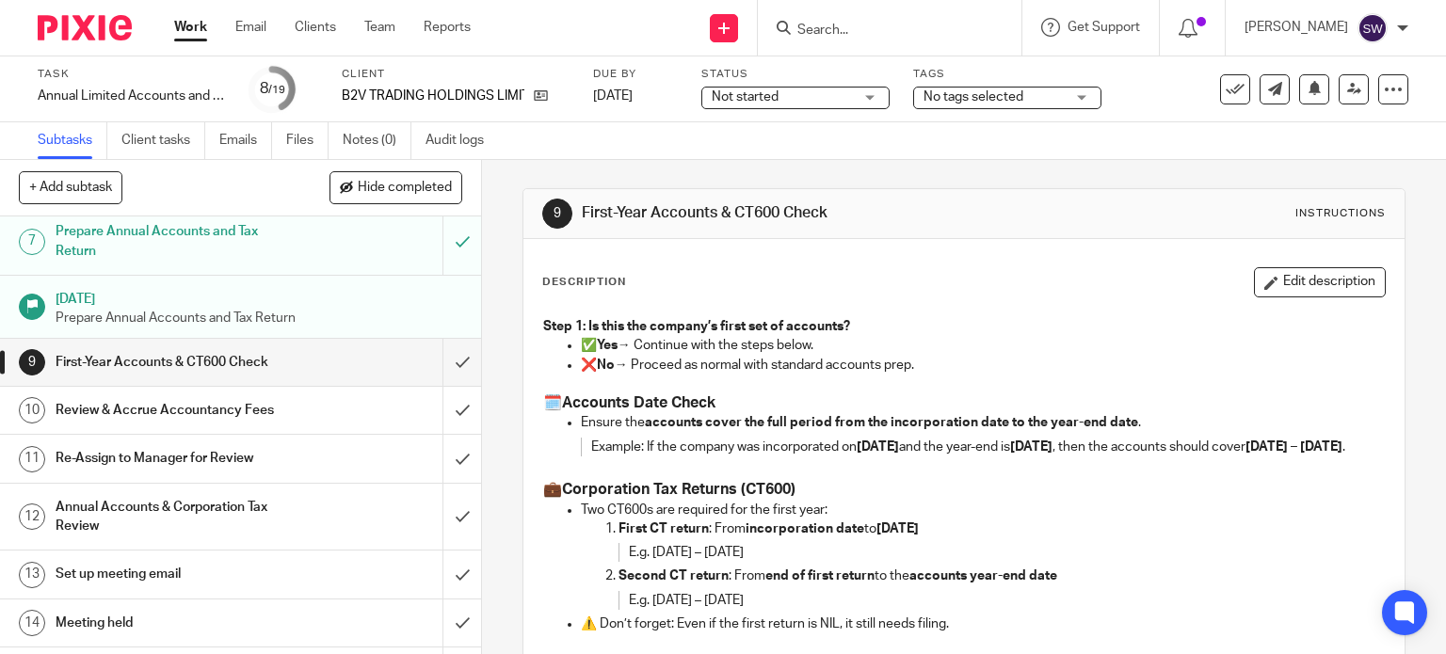
scroll to position [377, 0]
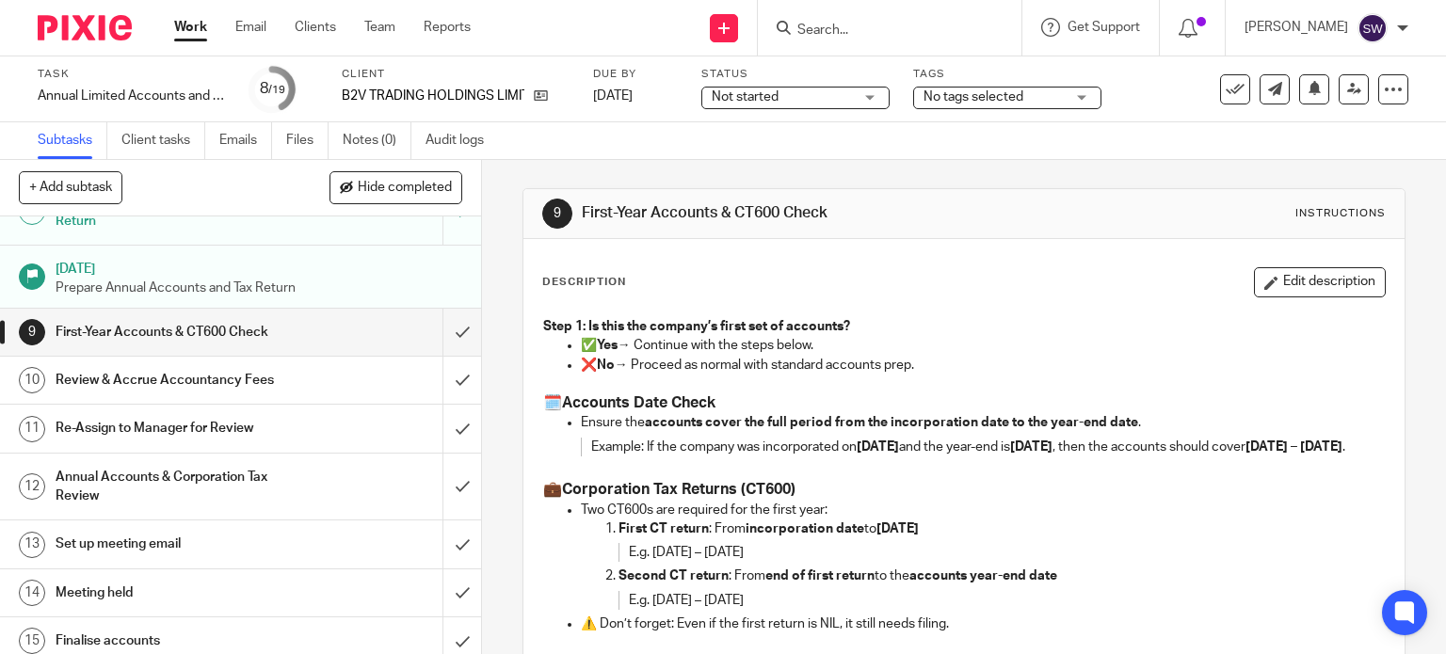
click at [756, 103] on span "Not started" at bounding box center [745, 96] width 67 height 13
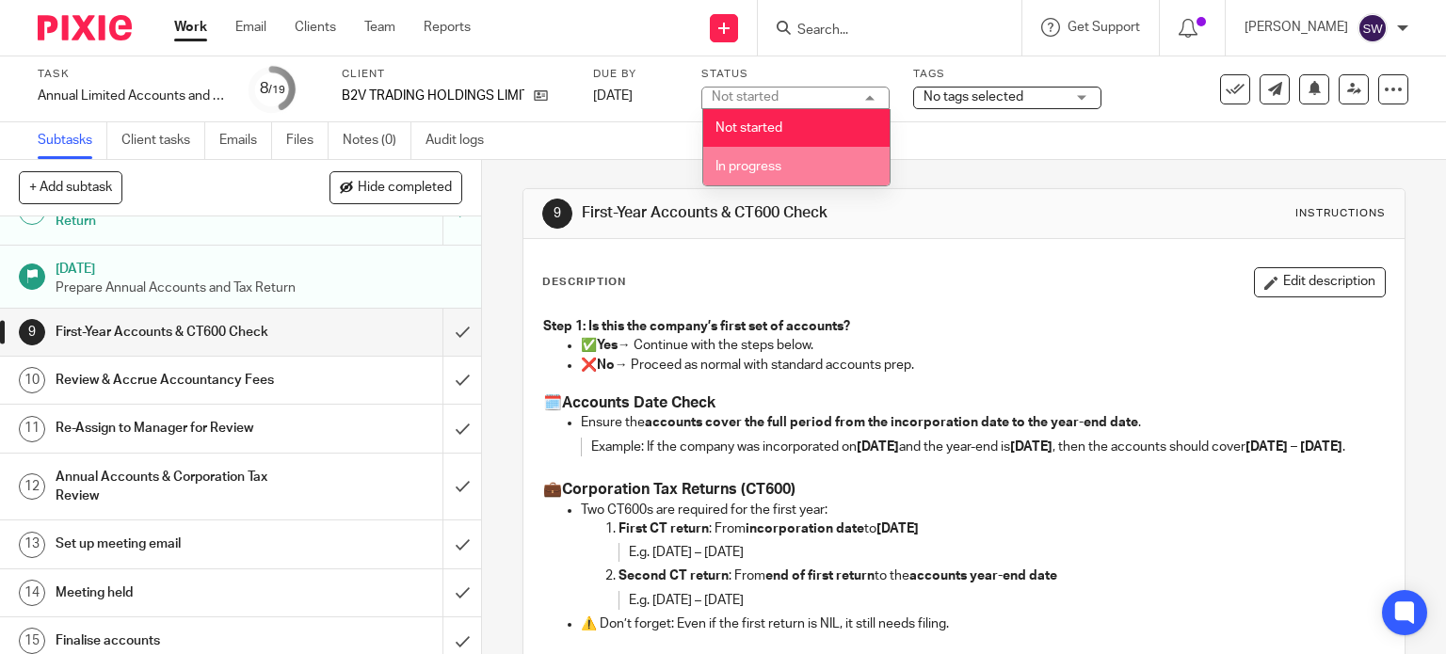
click at [753, 181] on li "In progress" at bounding box center [796, 166] width 186 height 39
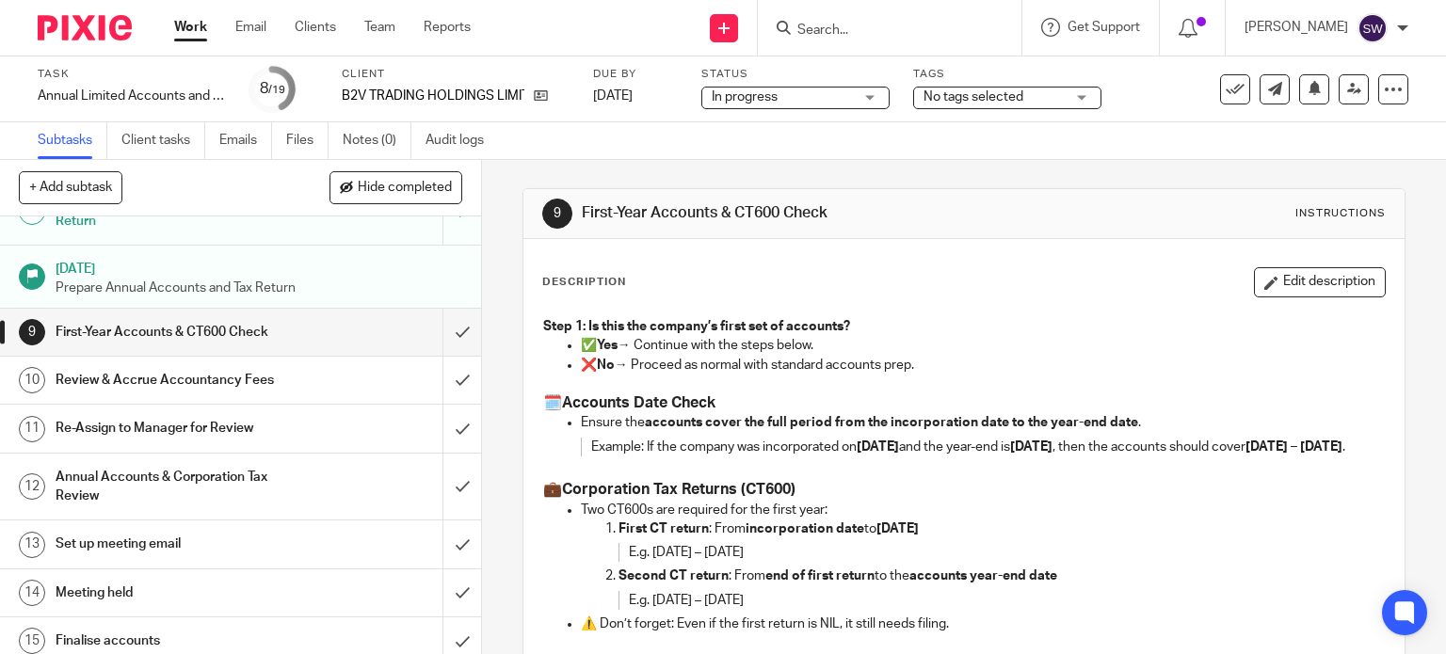
click at [947, 99] on span "No tags selected" at bounding box center [973, 96] width 100 height 13
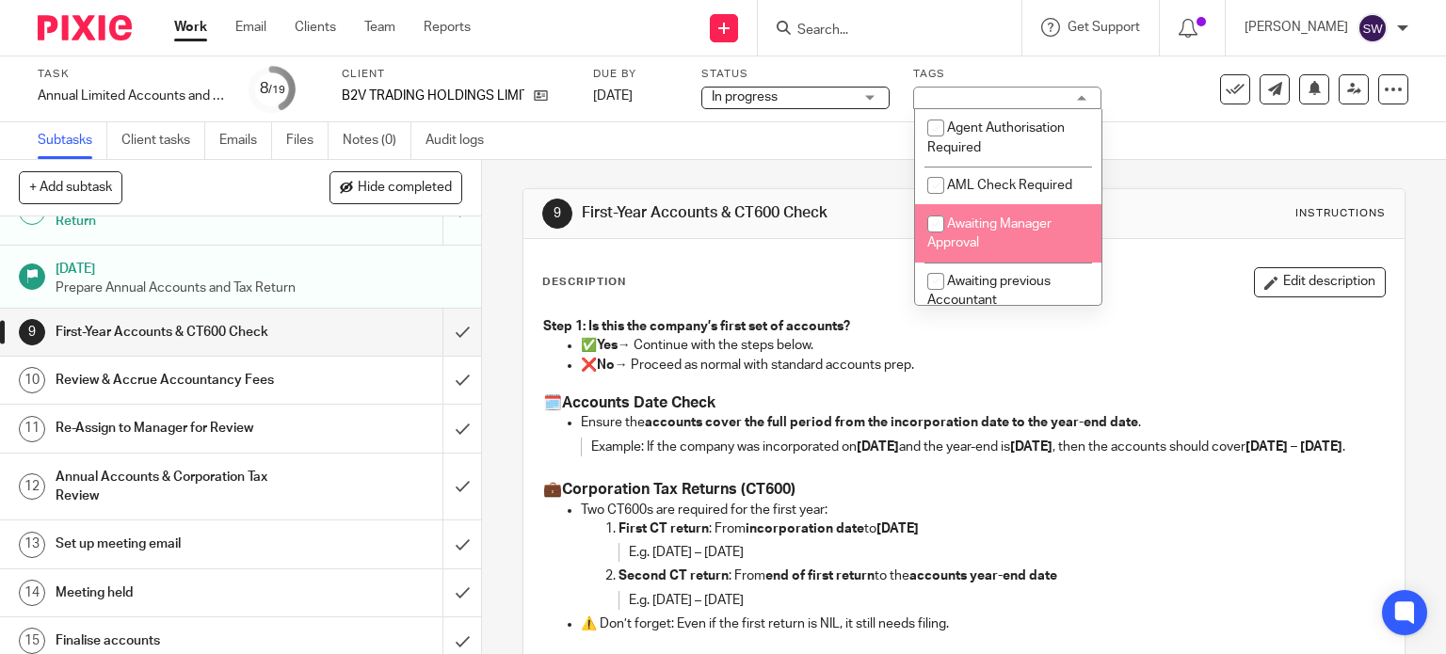
click at [941, 228] on input "checkbox" at bounding box center [936, 224] width 36 height 36
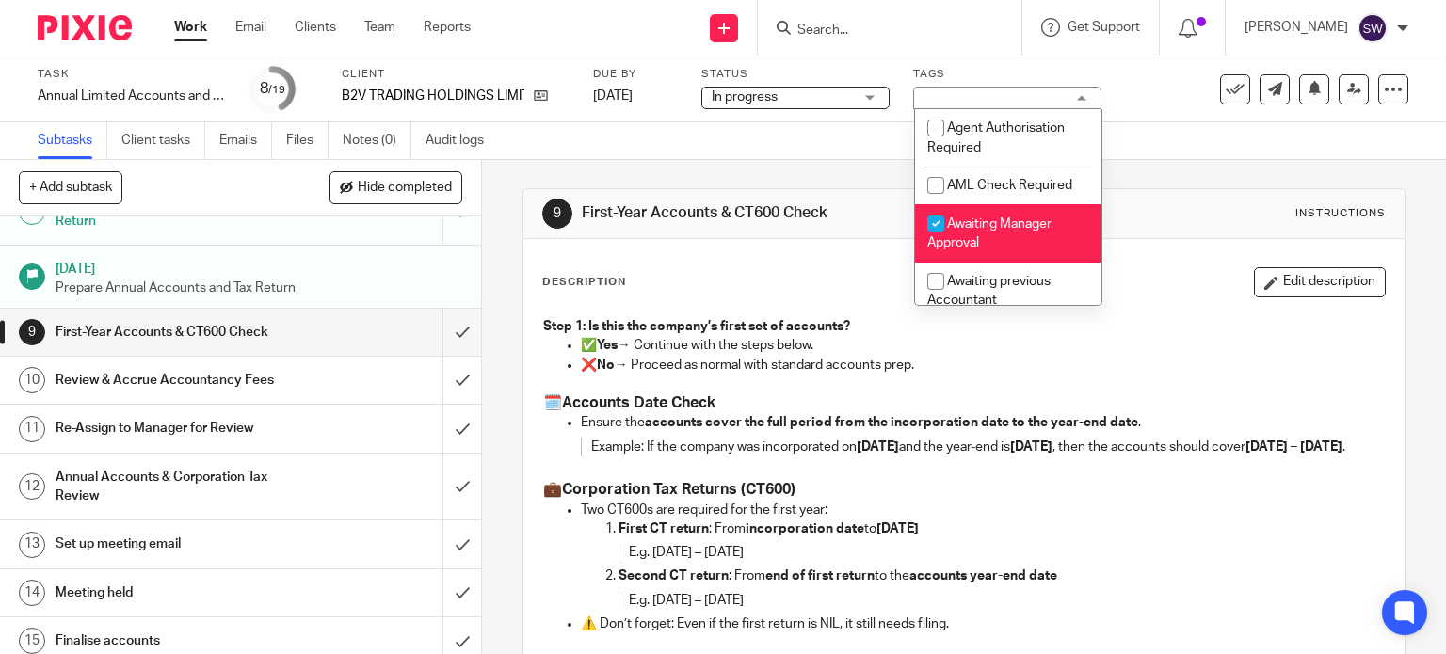
click at [941, 228] on input "checkbox" at bounding box center [936, 224] width 36 height 36
checkbox input "false"
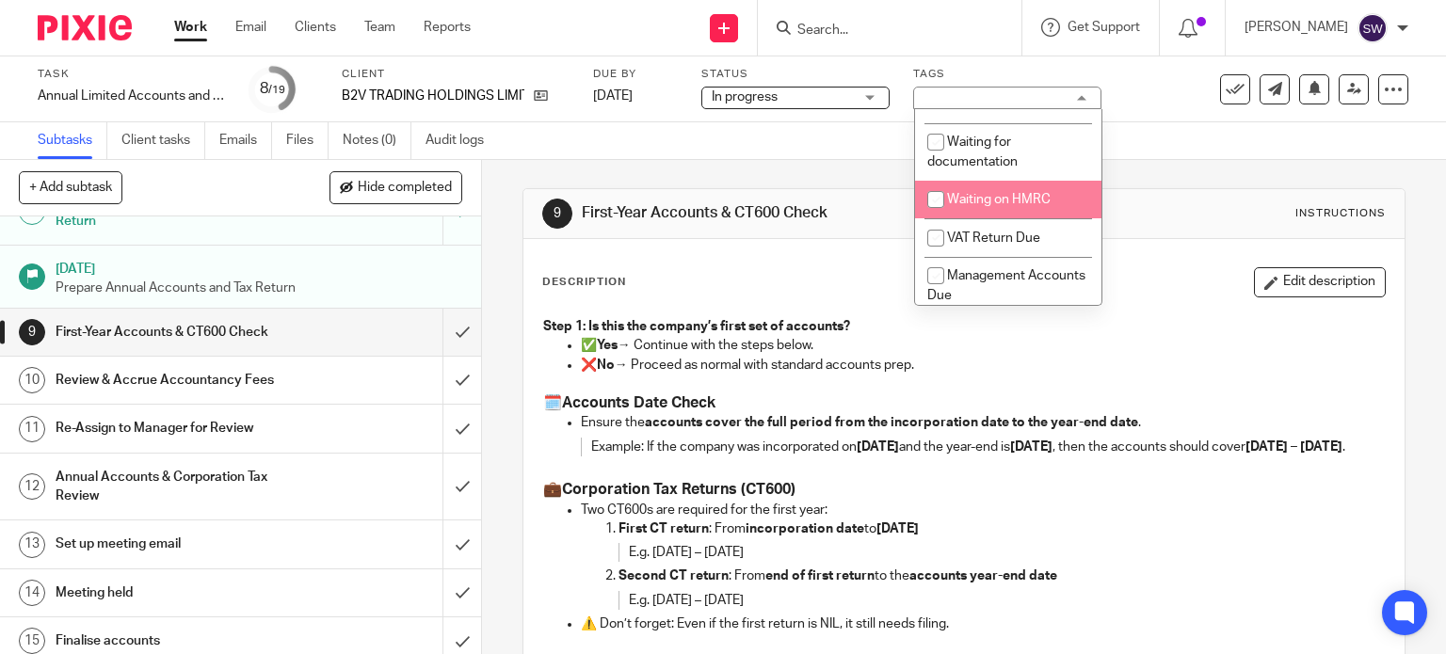
scroll to position [868, 0]
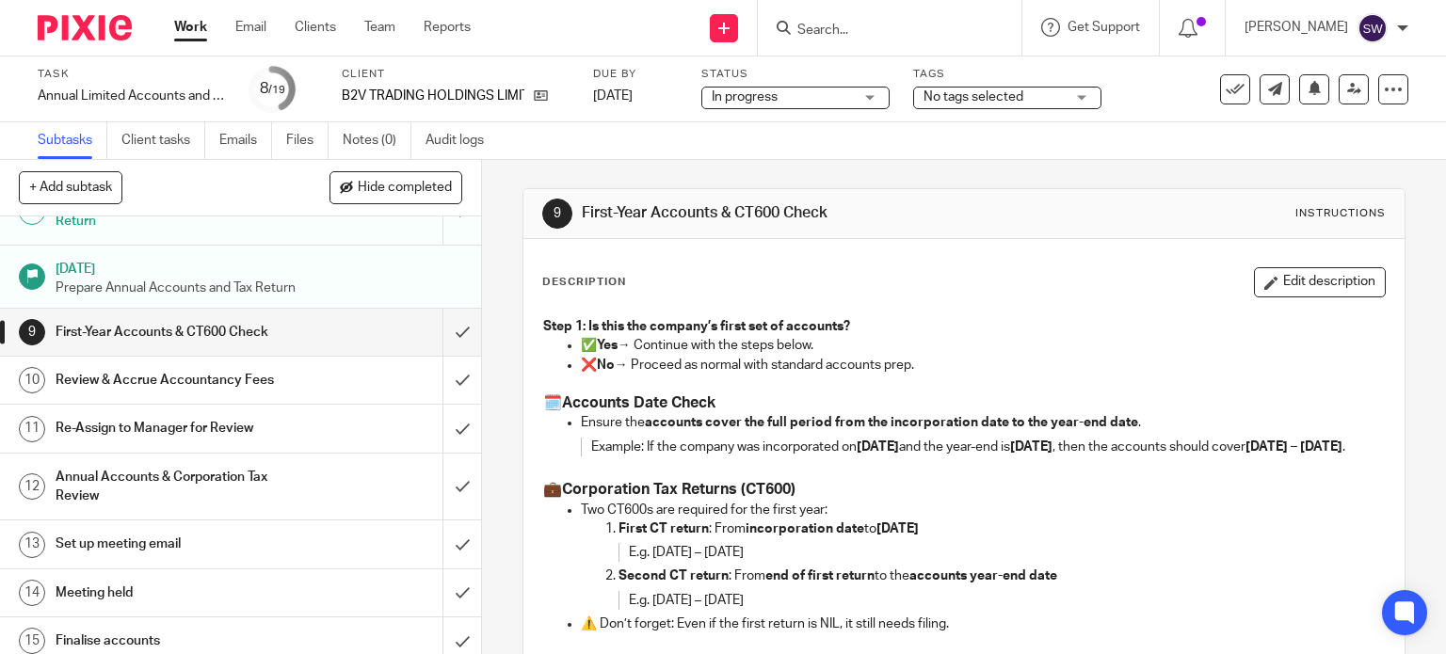
click at [872, 132] on div "Subtasks Client tasks Emails Files Notes (0) Audit logs" at bounding box center [723, 141] width 1446 height 38
click at [184, 27] on link "Work" at bounding box center [190, 27] width 33 height 19
